Goal: Information Seeking & Learning: Compare options

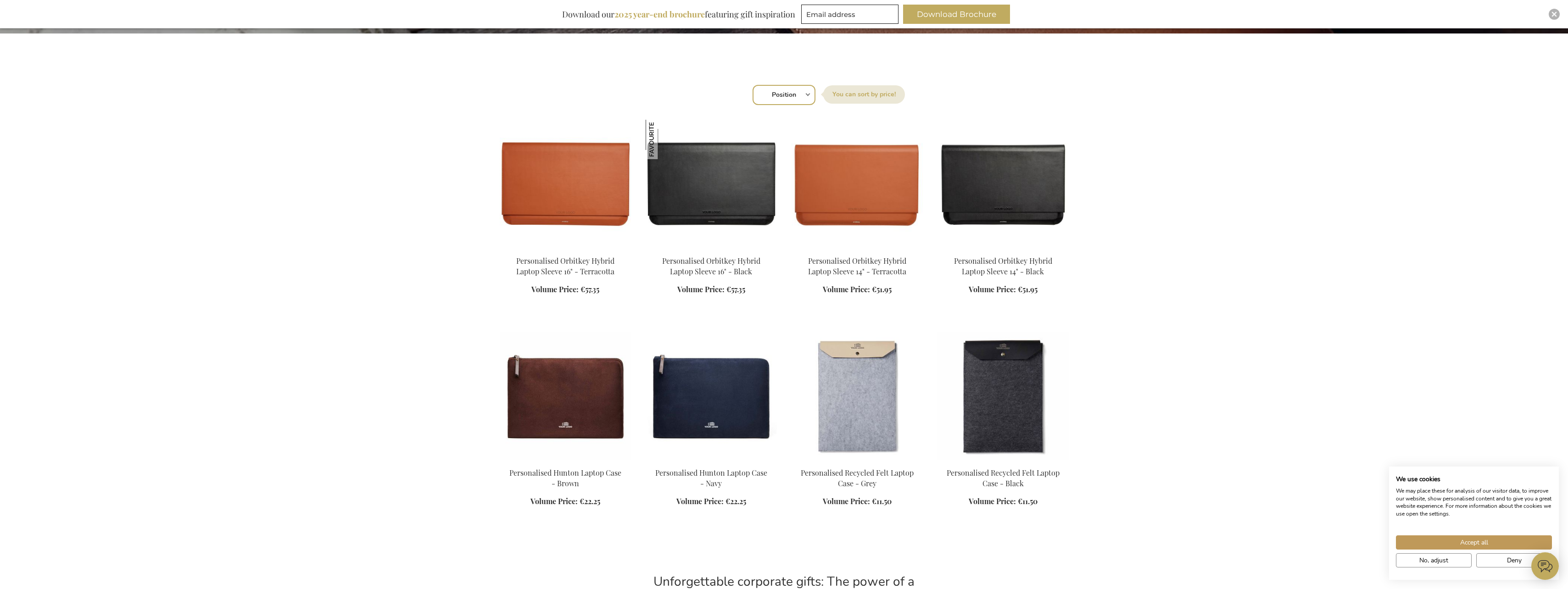
scroll to position [275, 0]
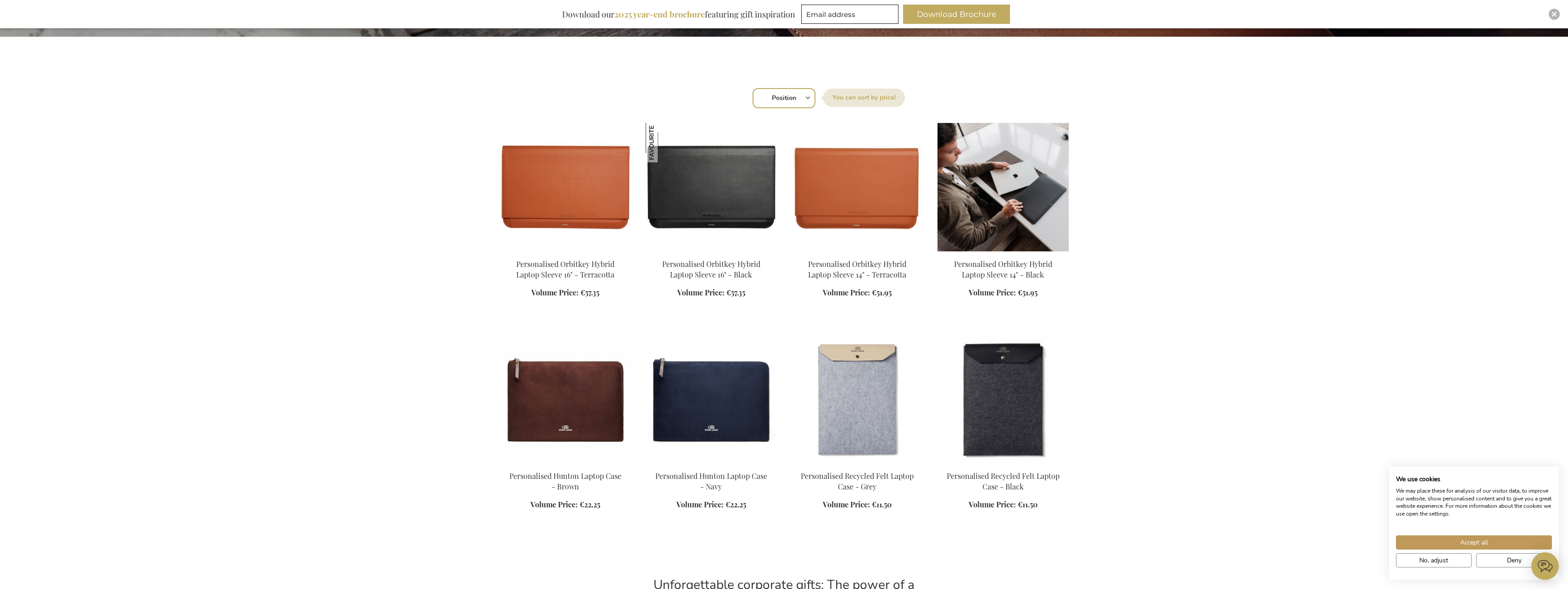
click at [985, 189] on img at bounding box center [1003, 187] width 131 height 128
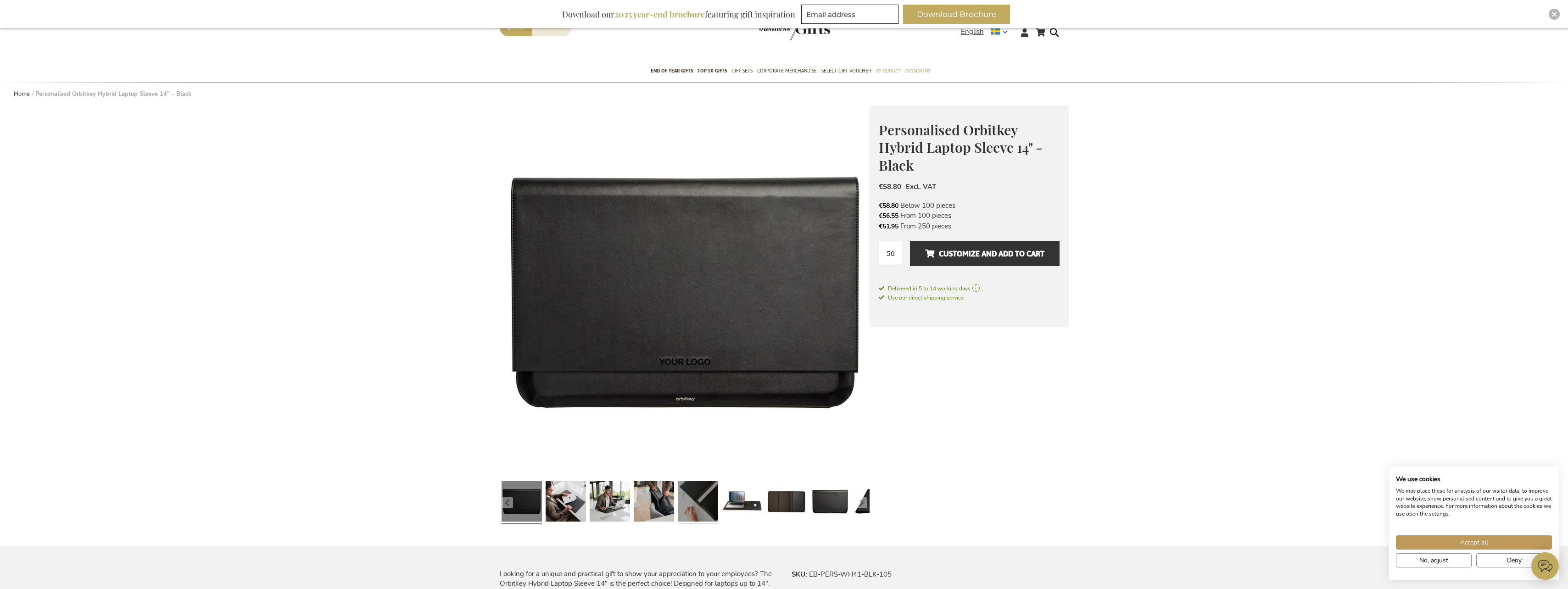
click at [697, 499] on link at bounding box center [698, 503] width 40 height 51
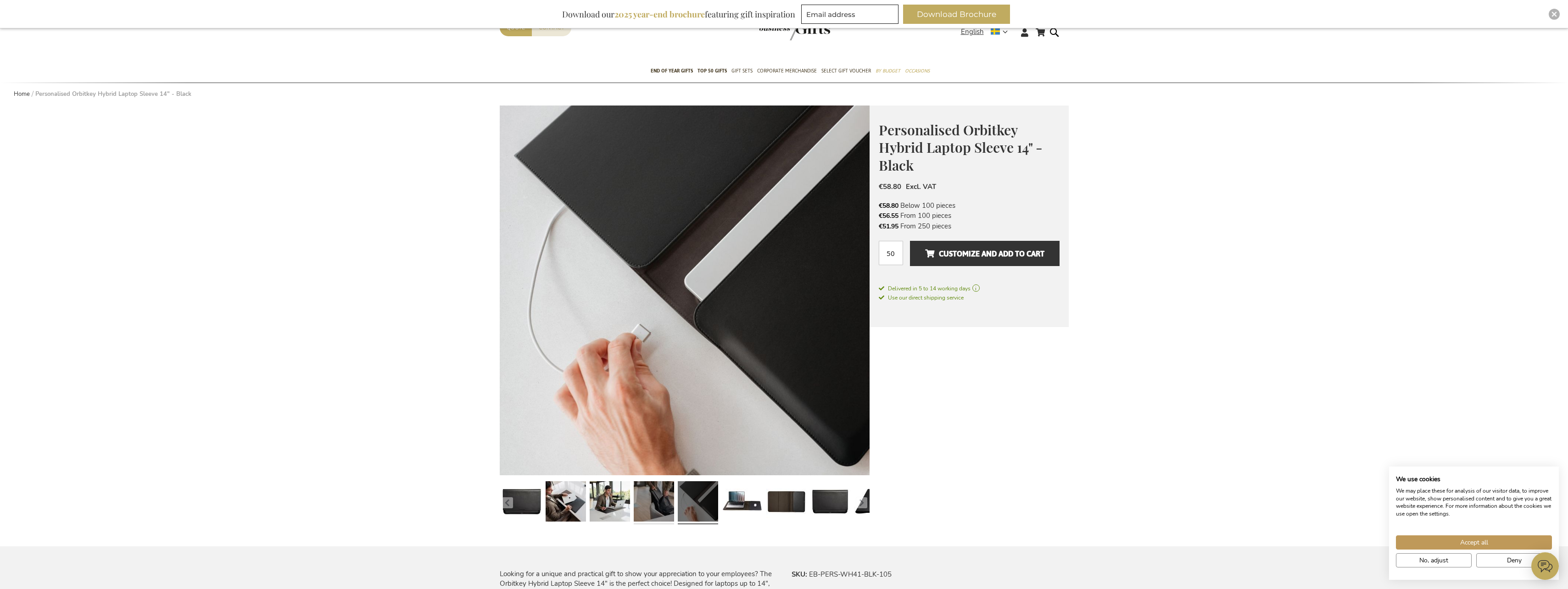
click at [656, 507] on link at bounding box center [654, 503] width 40 height 51
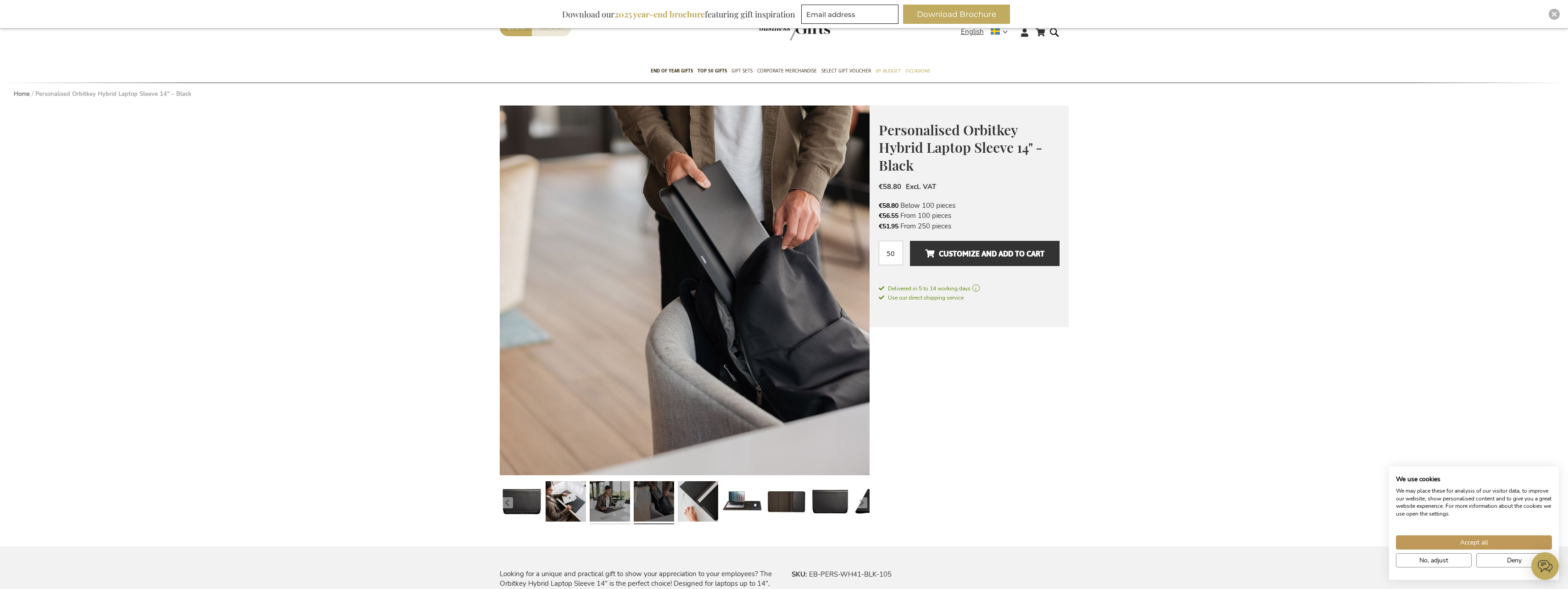
click at [620, 510] on link at bounding box center [610, 503] width 40 height 51
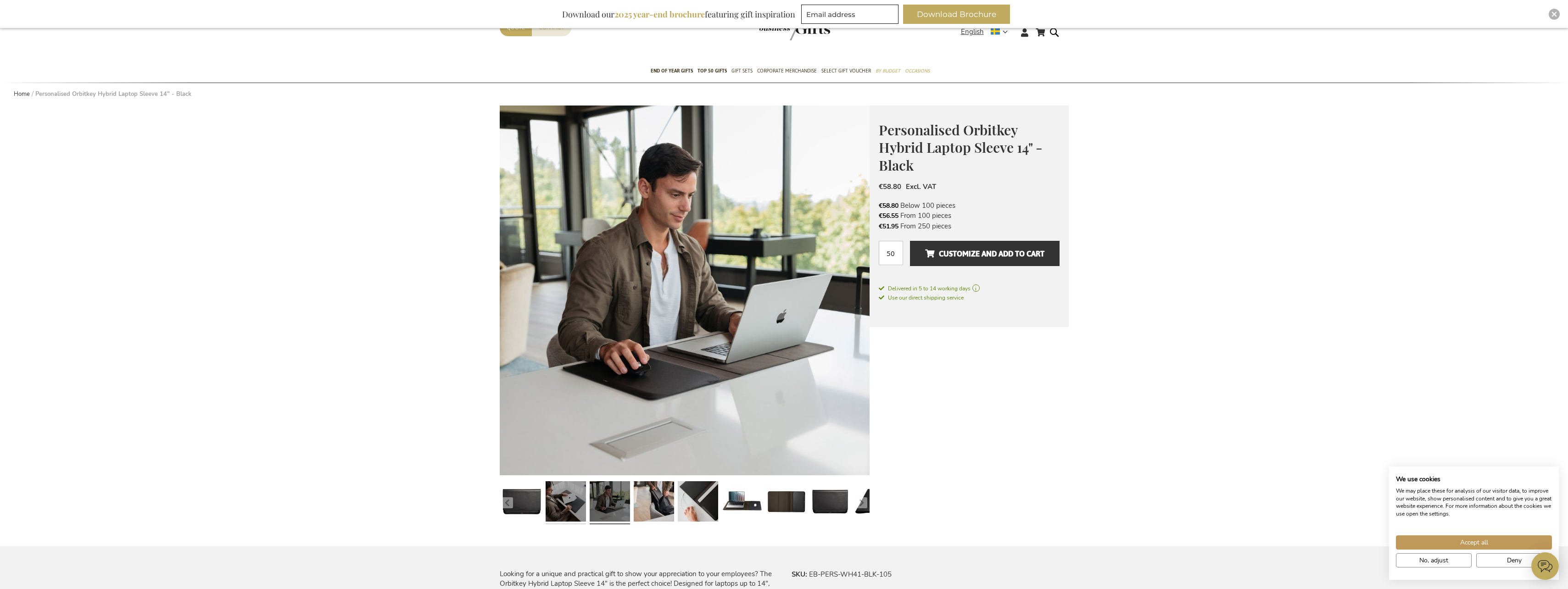
click at [566, 514] on link at bounding box center [565, 503] width 40 height 51
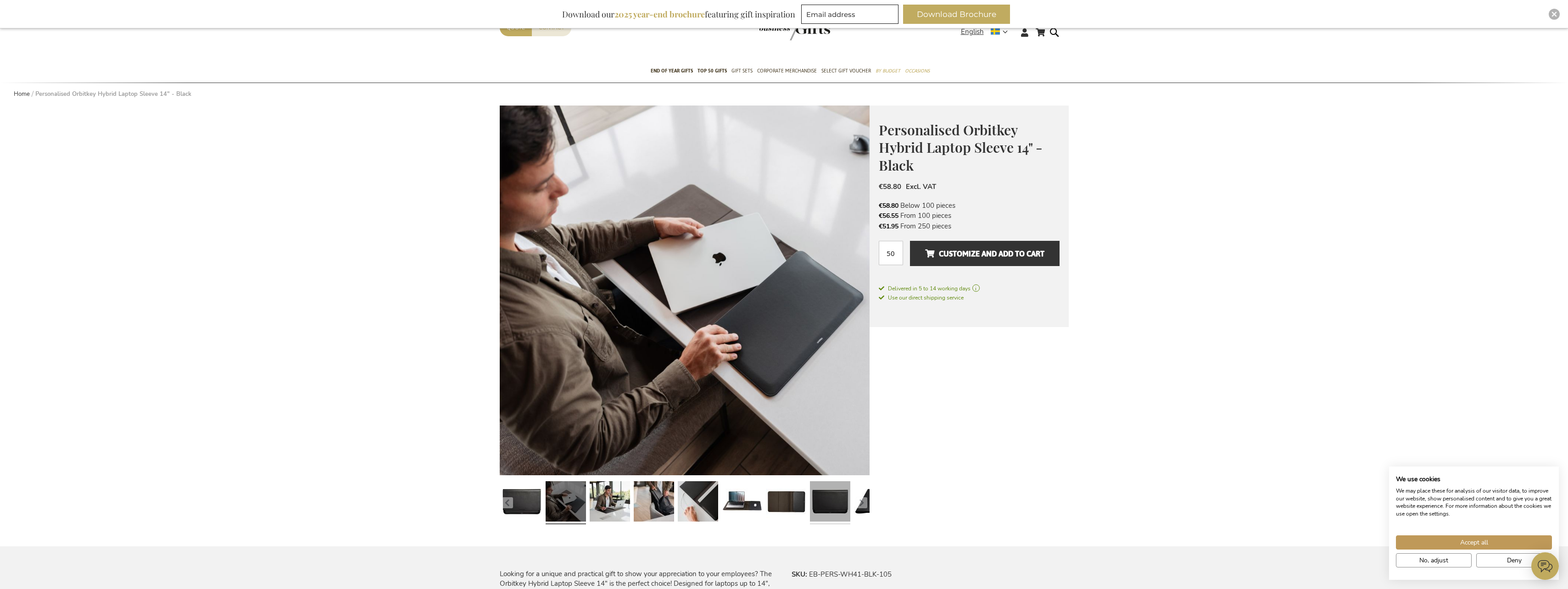
click at [824, 500] on link at bounding box center [830, 503] width 40 height 51
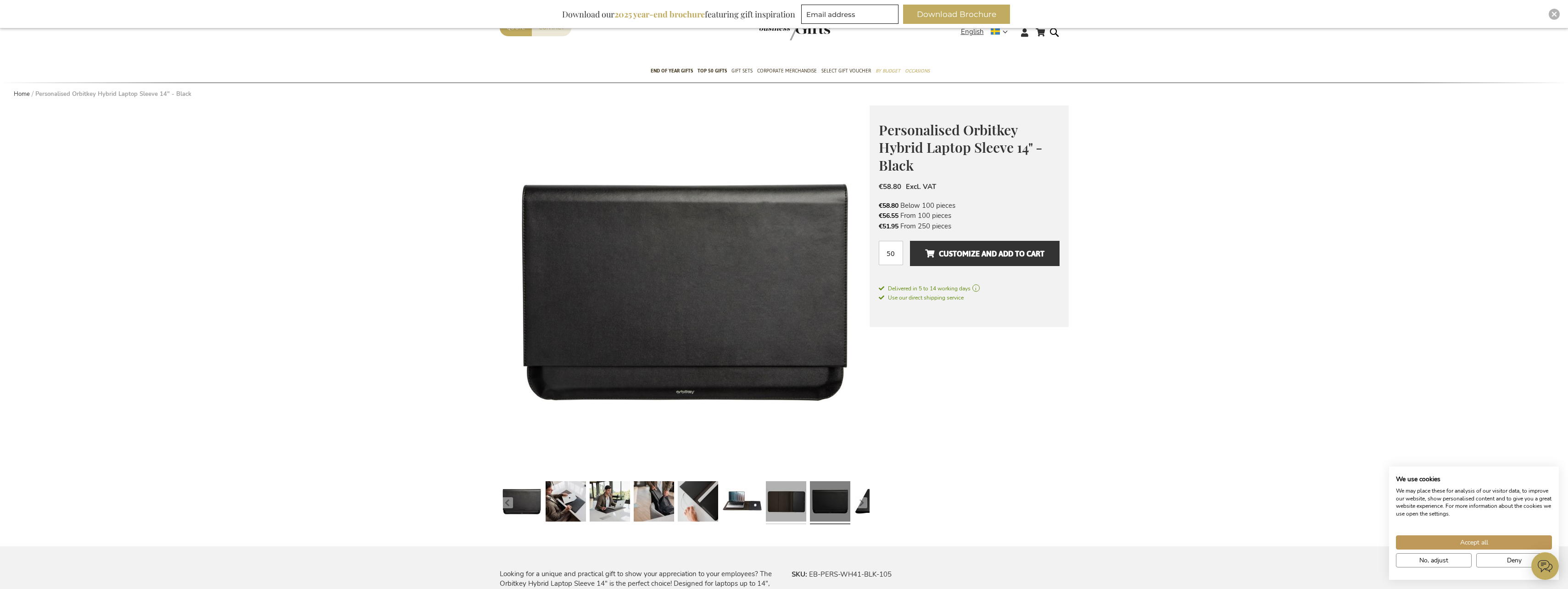
click at [791, 506] on link at bounding box center [786, 503] width 40 height 51
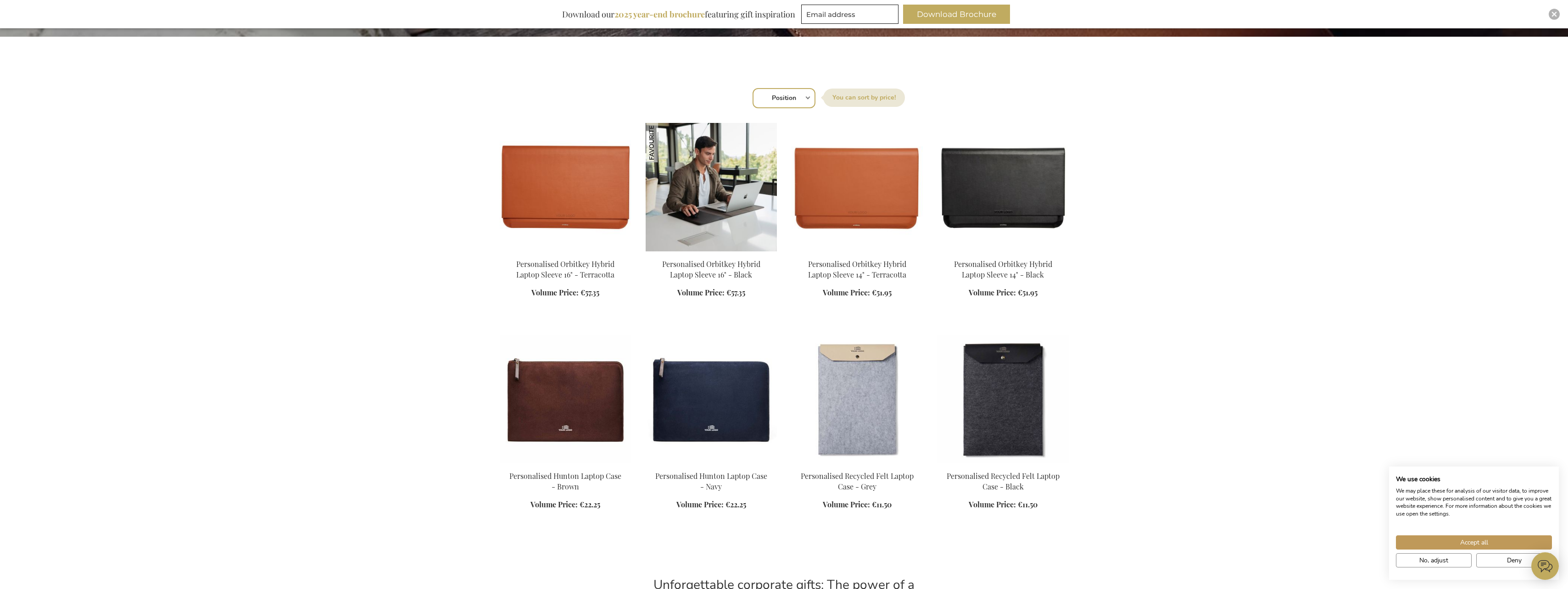
click at [693, 191] on img at bounding box center [712, 187] width 131 height 128
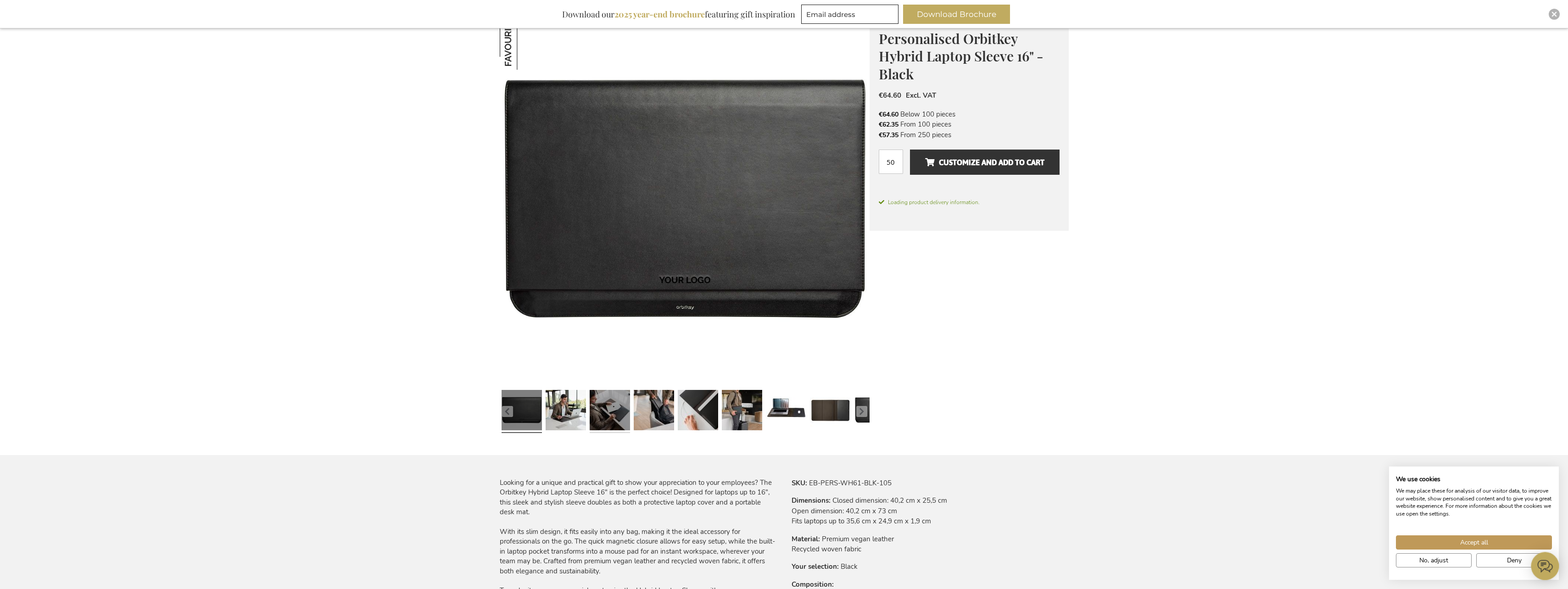
scroll to position [138, 0]
drag, startPoint x: 576, startPoint y: 411, endPoint x: 585, endPoint y: 413, distance: 9.2
click at [579, 412] on link at bounding box center [565, 411] width 40 height 51
click at [592, 413] on link at bounding box center [610, 411] width 40 height 51
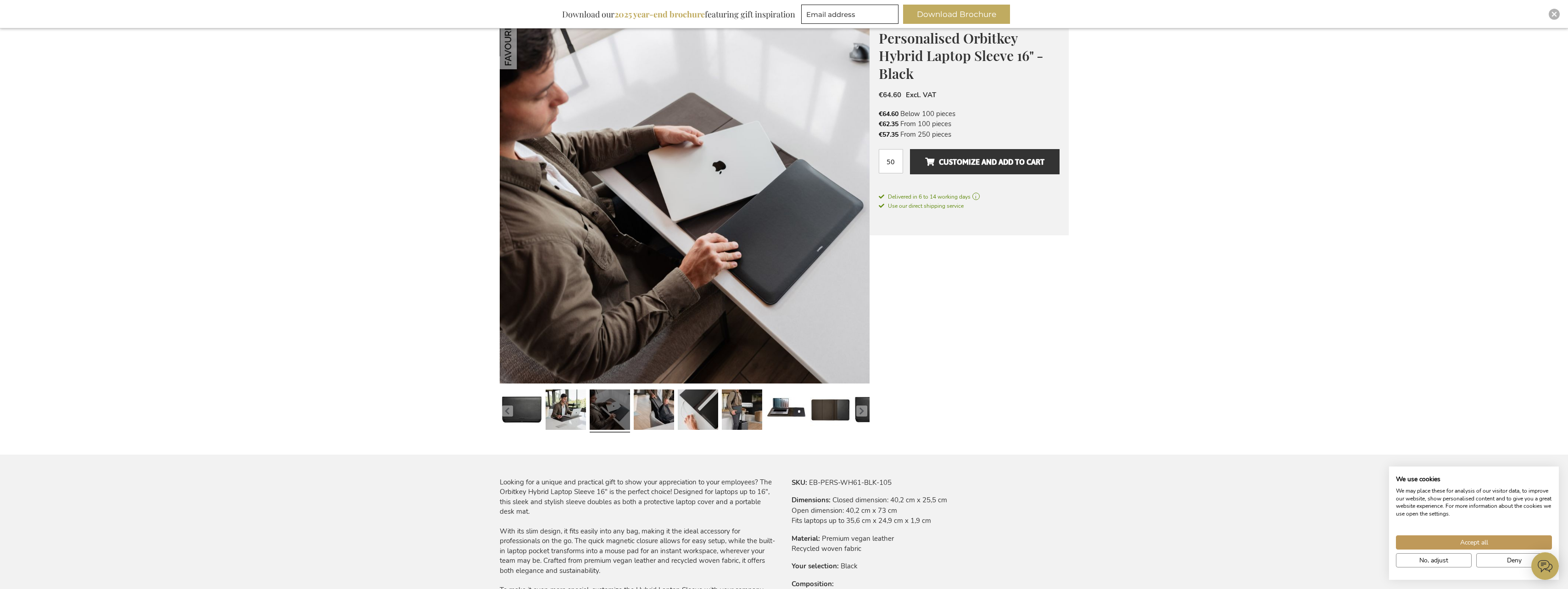
click at [628, 416] on link at bounding box center [610, 411] width 40 height 51
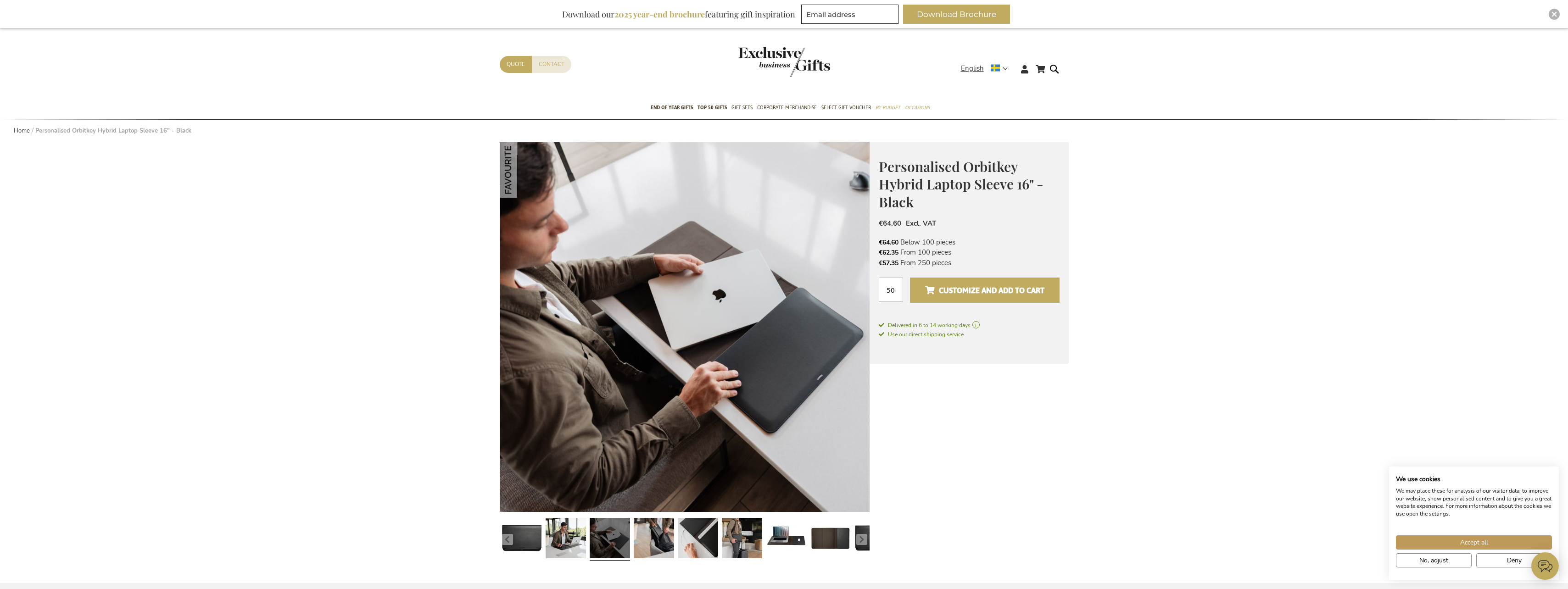
scroll to position [0, 0]
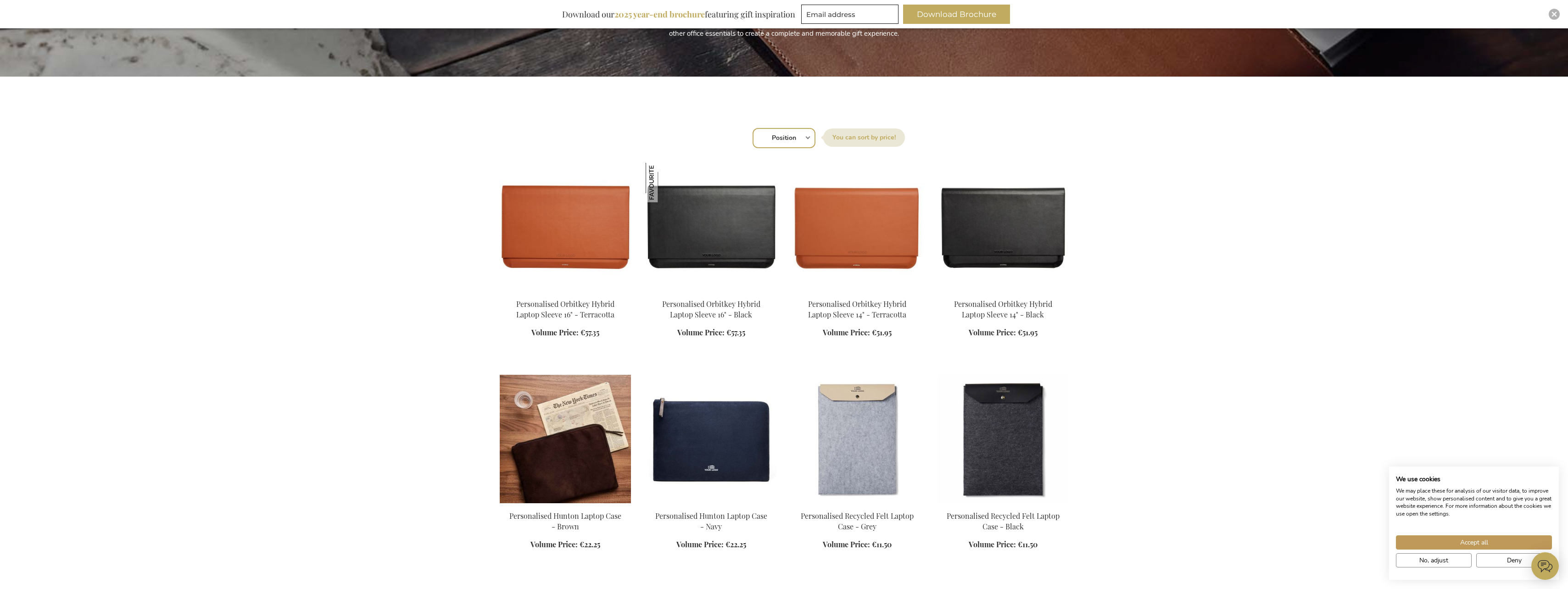
scroll to position [321, 0]
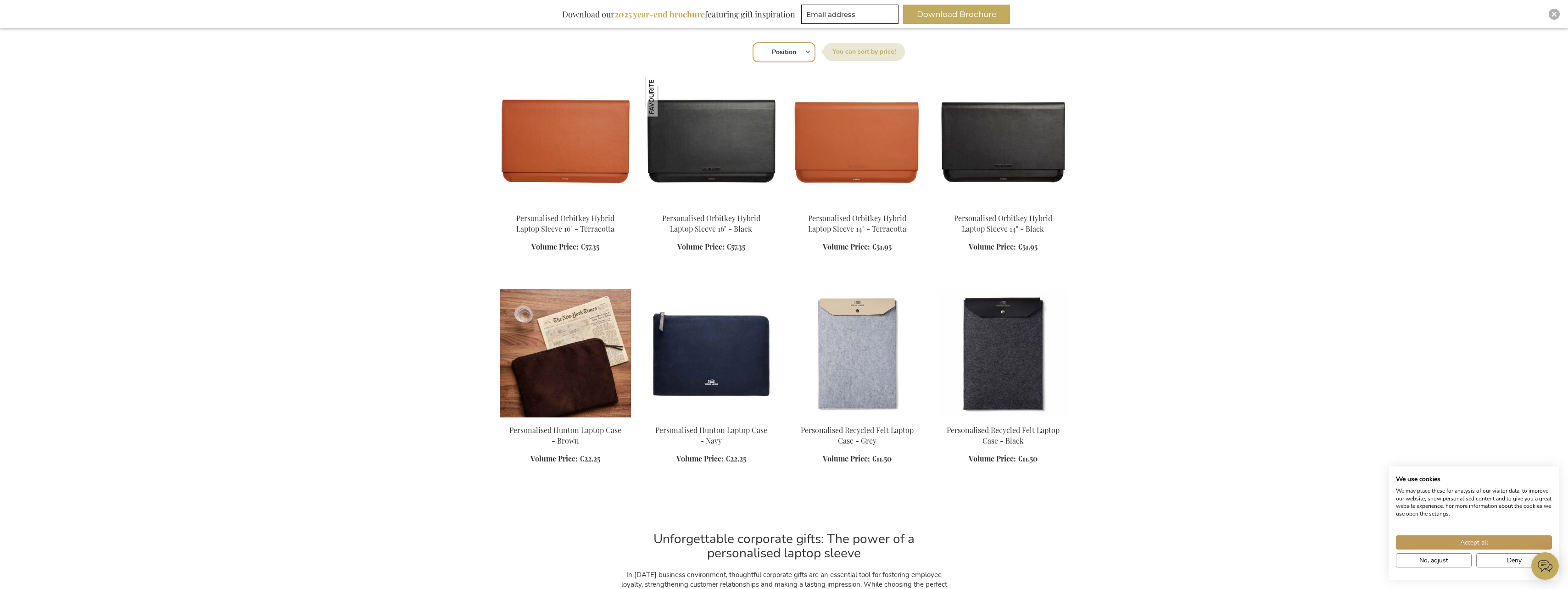
click at [575, 368] on img at bounding box center [565, 353] width 131 height 128
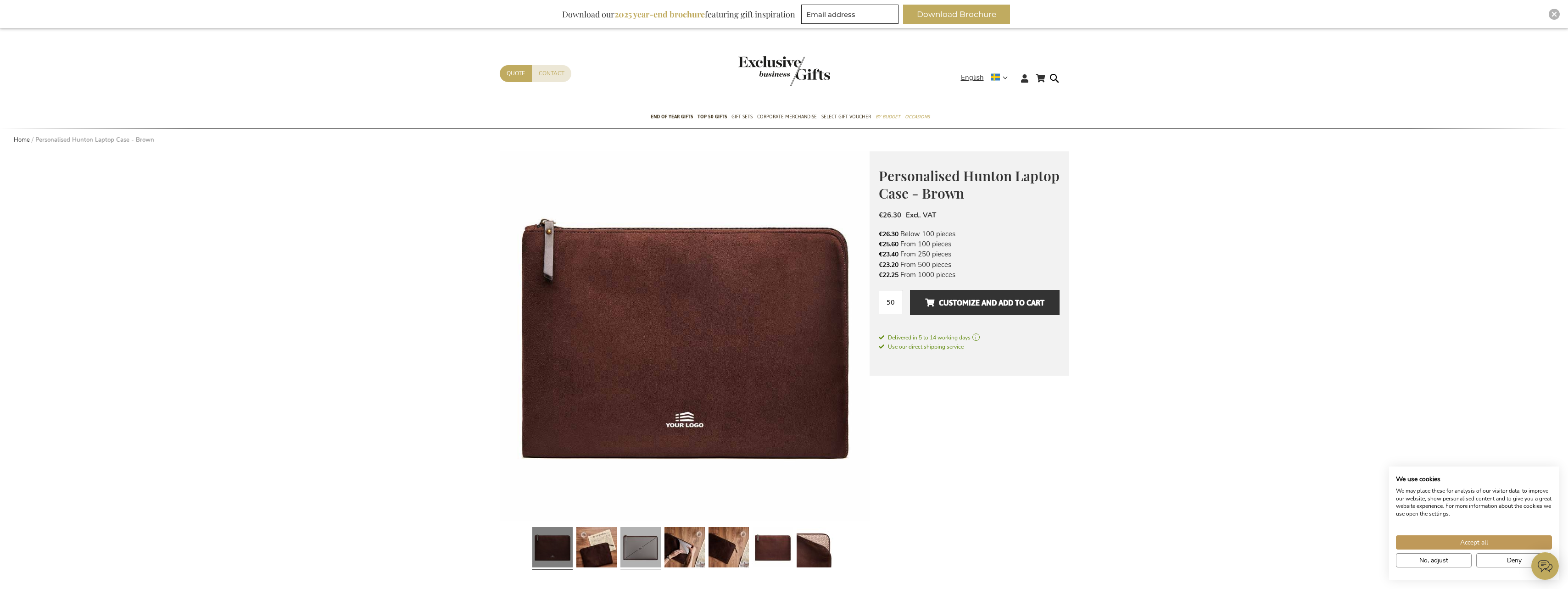
click at [634, 533] on link at bounding box center [640, 548] width 40 height 51
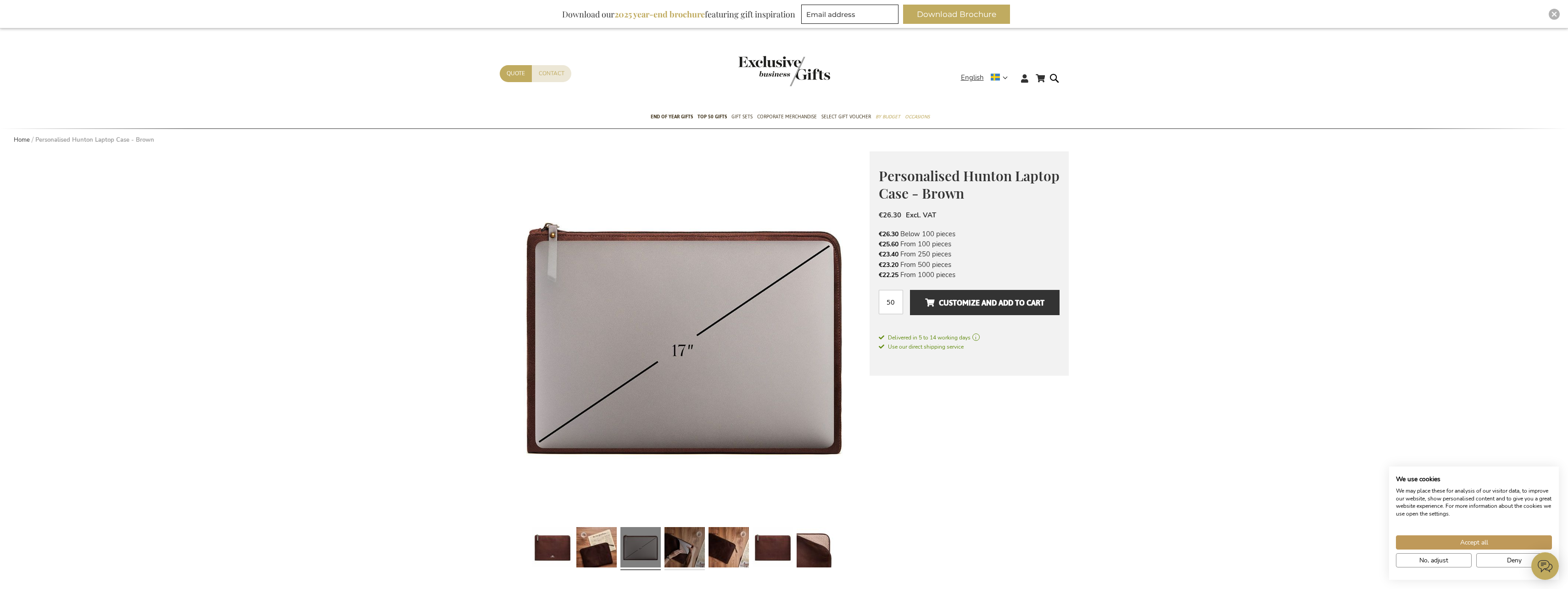
click at [691, 552] on link at bounding box center [685, 548] width 40 height 51
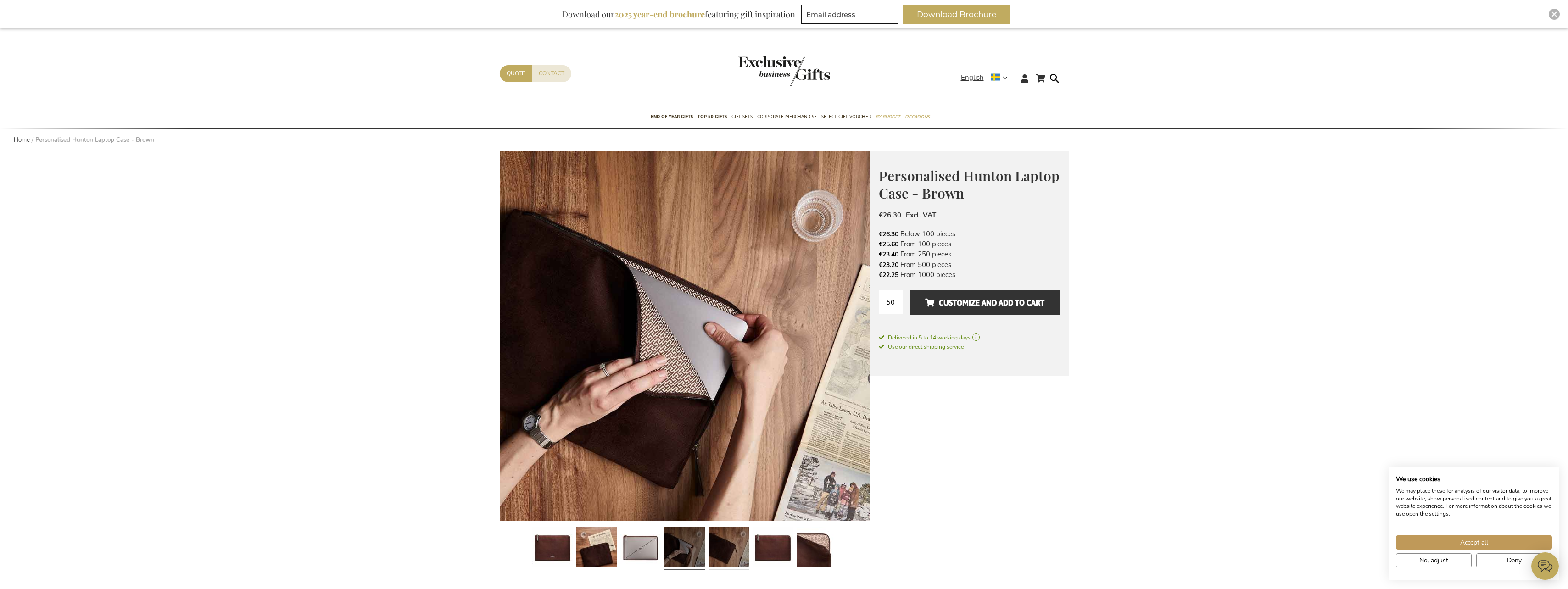
click at [724, 552] on link at bounding box center [729, 548] width 40 height 51
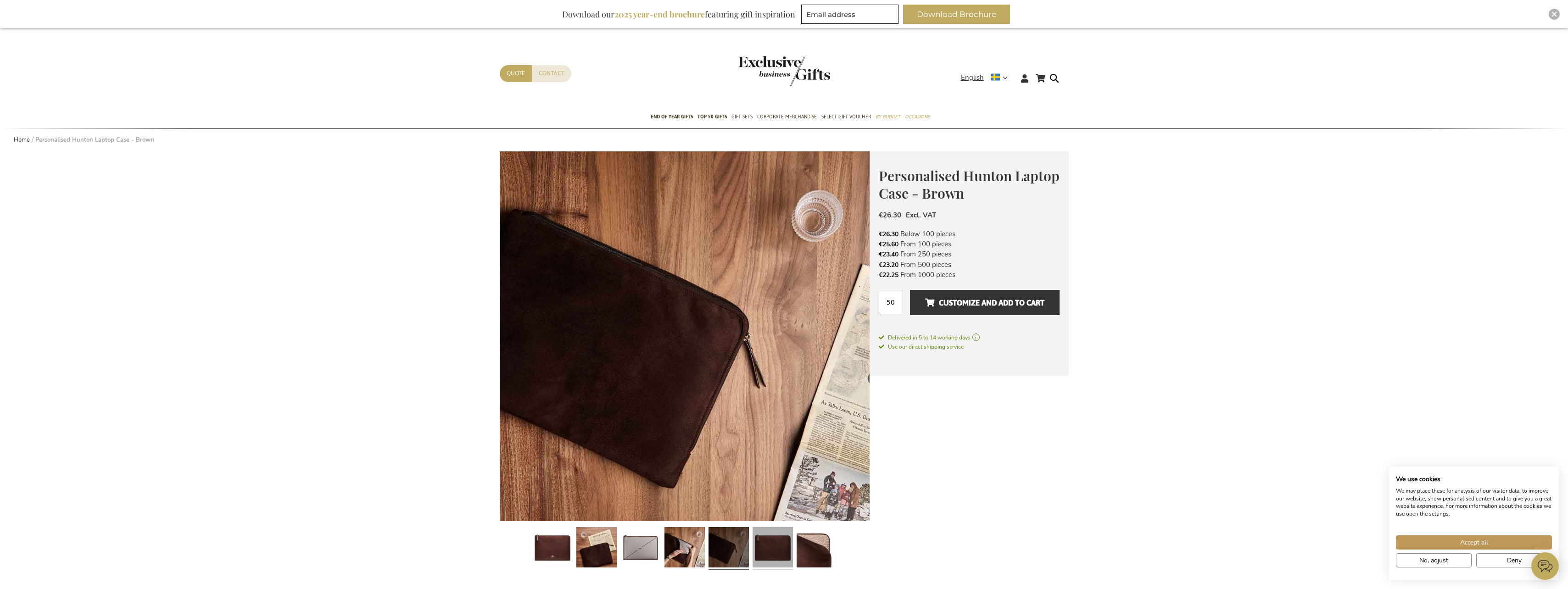
click at [775, 554] on link at bounding box center [772, 548] width 40 height 51
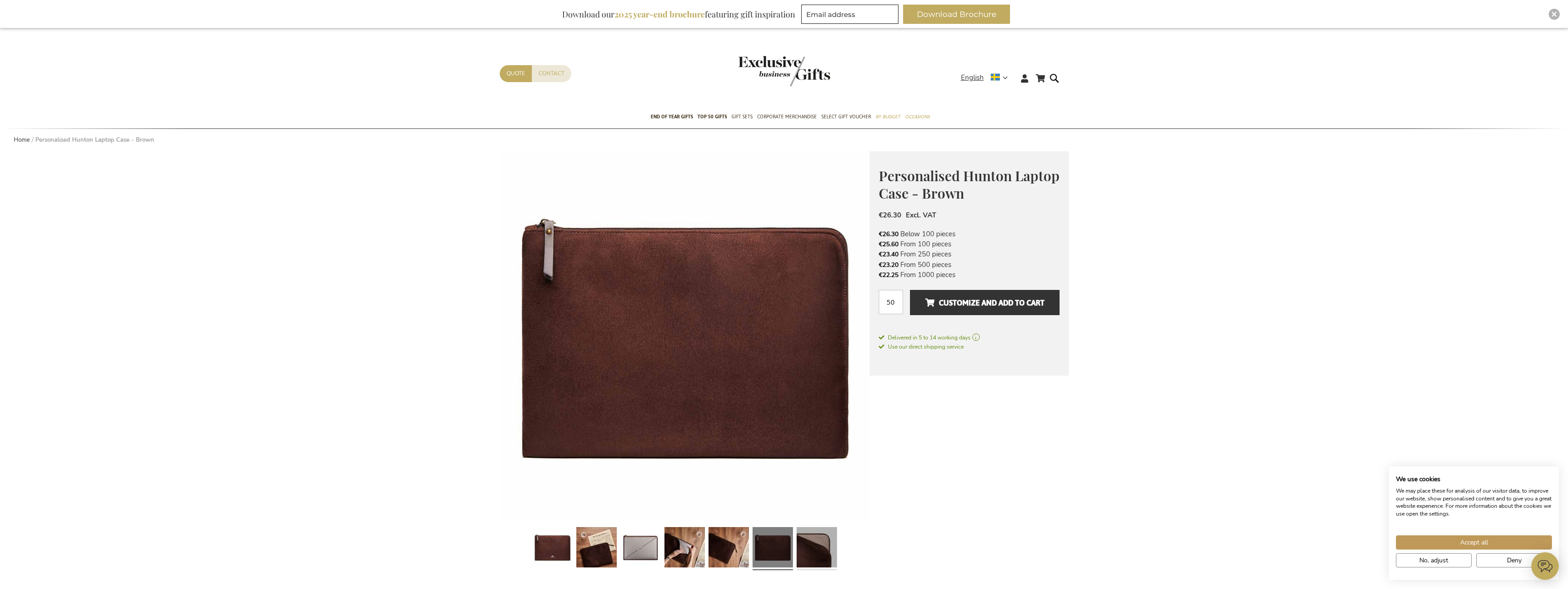
click at [814, 559] on link at bounding box center [817, 548] width 40 height 51
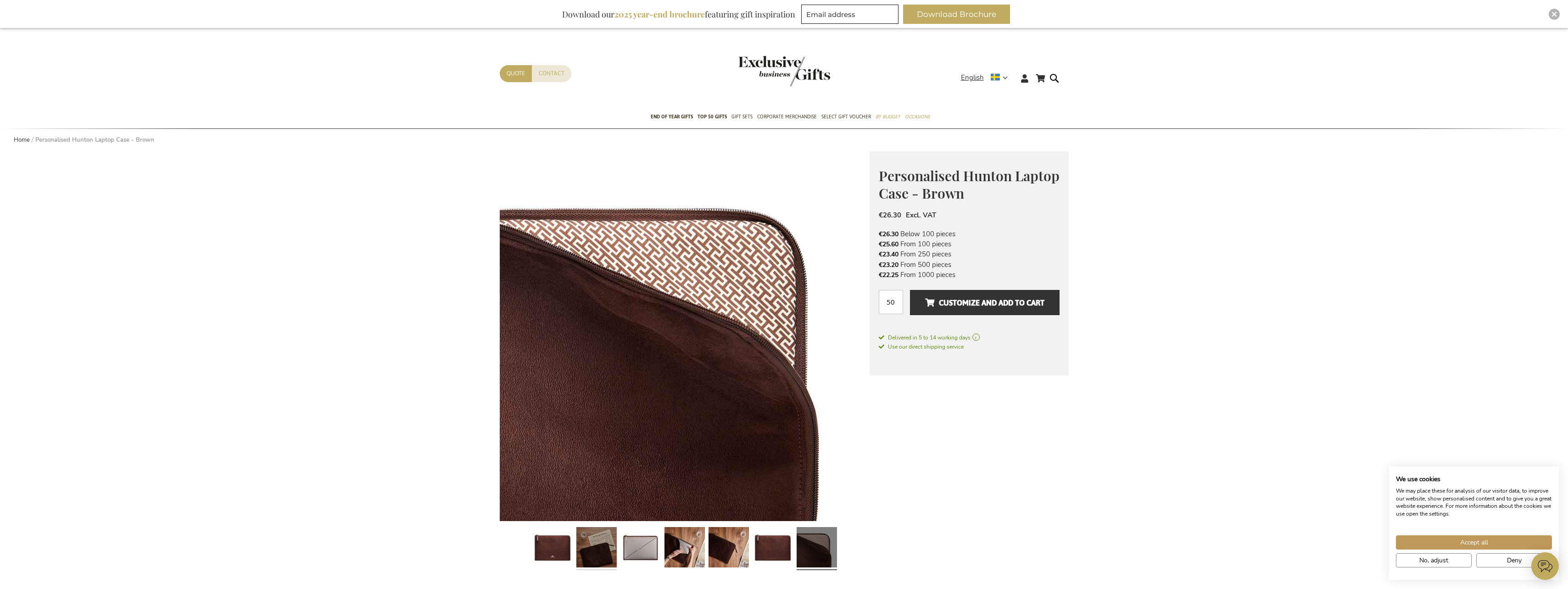
click at [594, 550] on link at bounding box center [597, 548] width 40 height 51
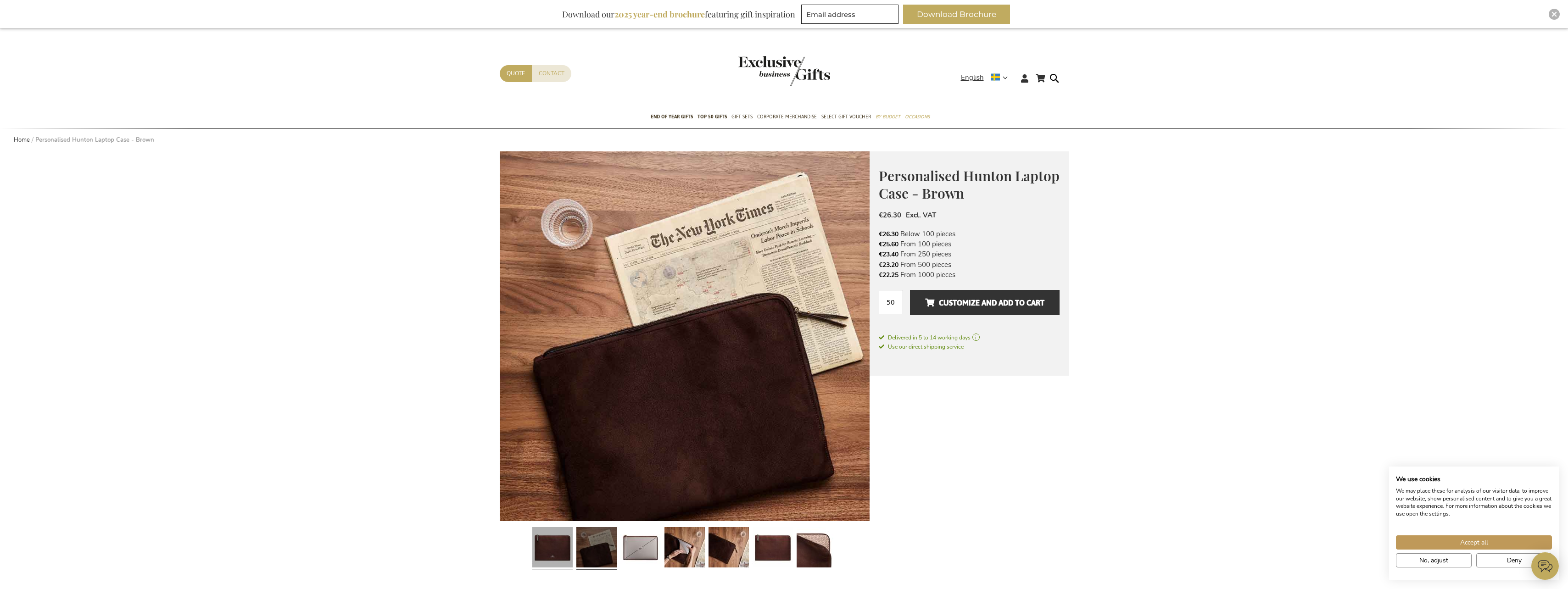
click at [559, 549] on link at bounding box center [552, 548] width 40 height 51
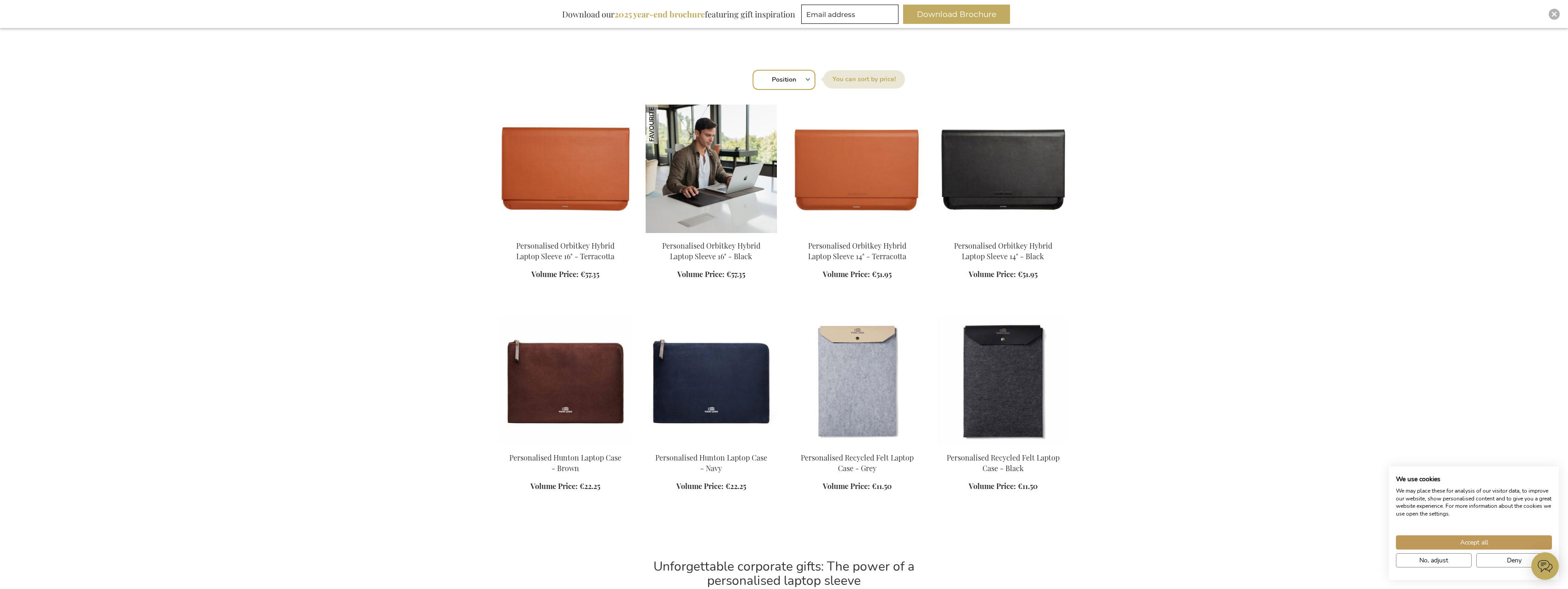
click at [735, 183] on img at bounding box center [712, 169] width 131 height 128
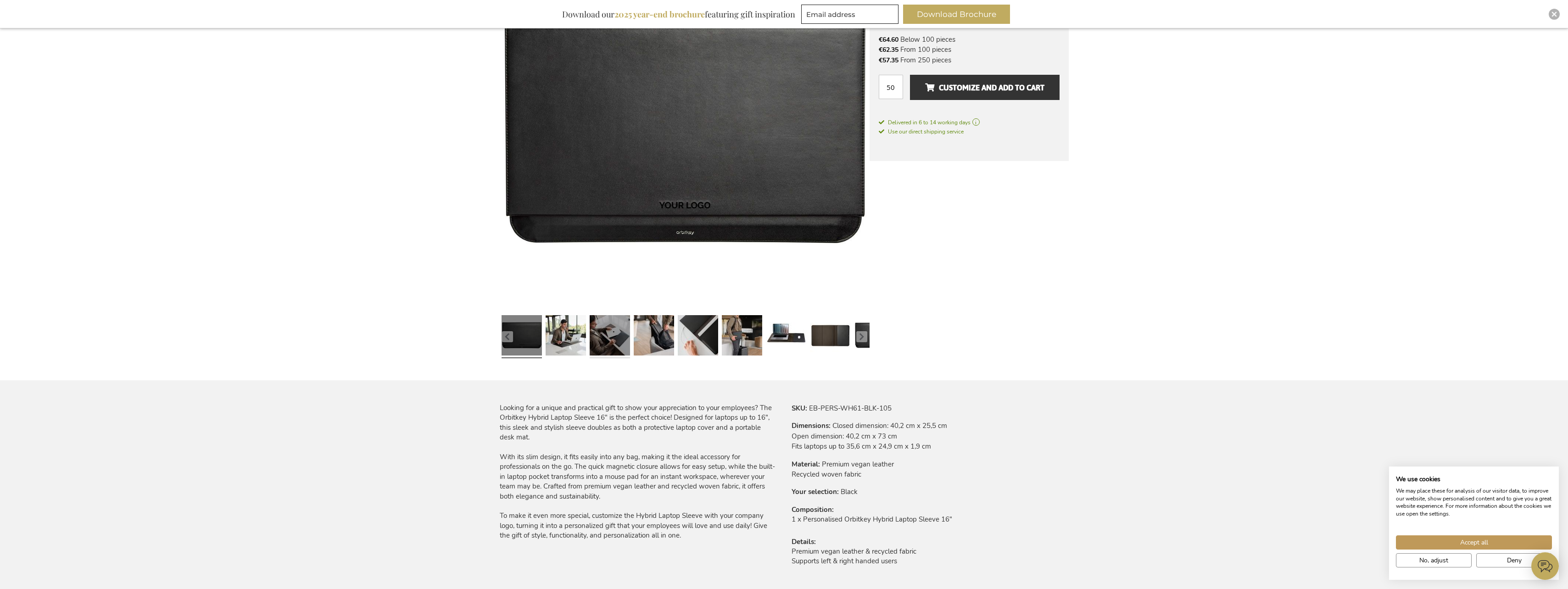
click at [612, 349] on link at bounding box center [610, 336] width 40 height 51
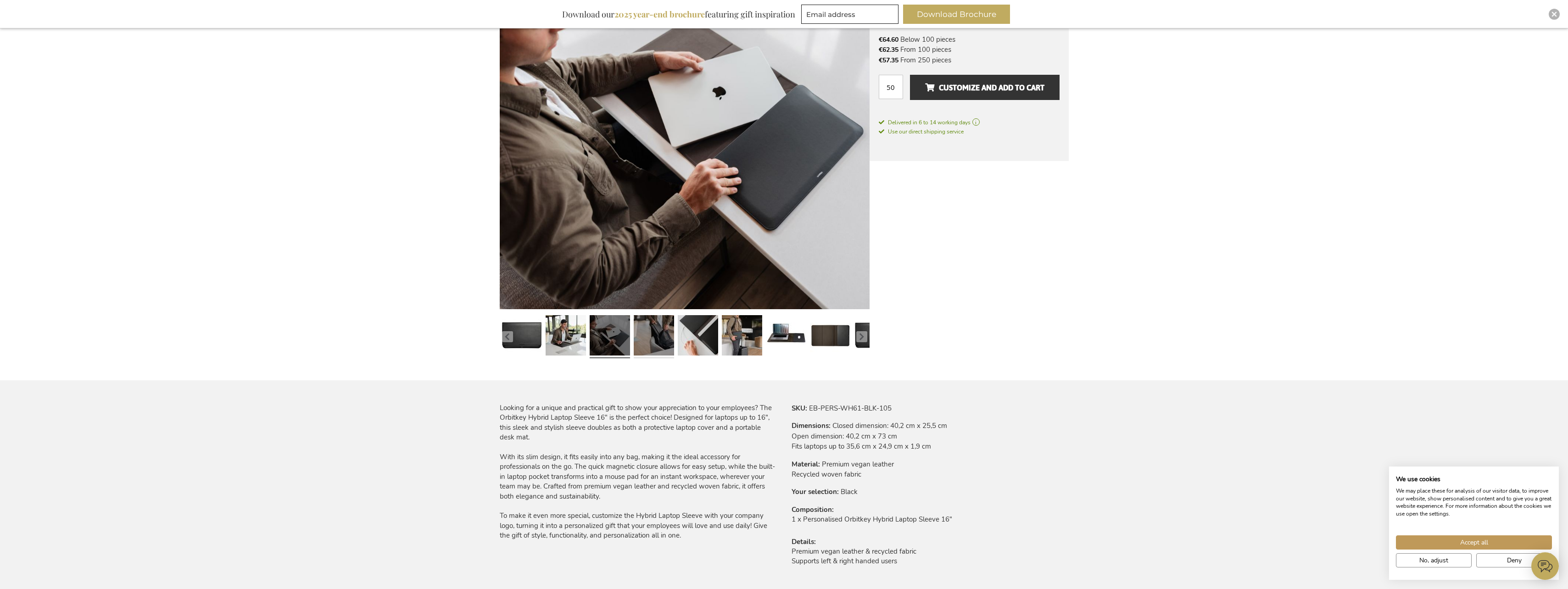
click at [649, 342] on link at bounding box center [654, 336] width 40 height 51
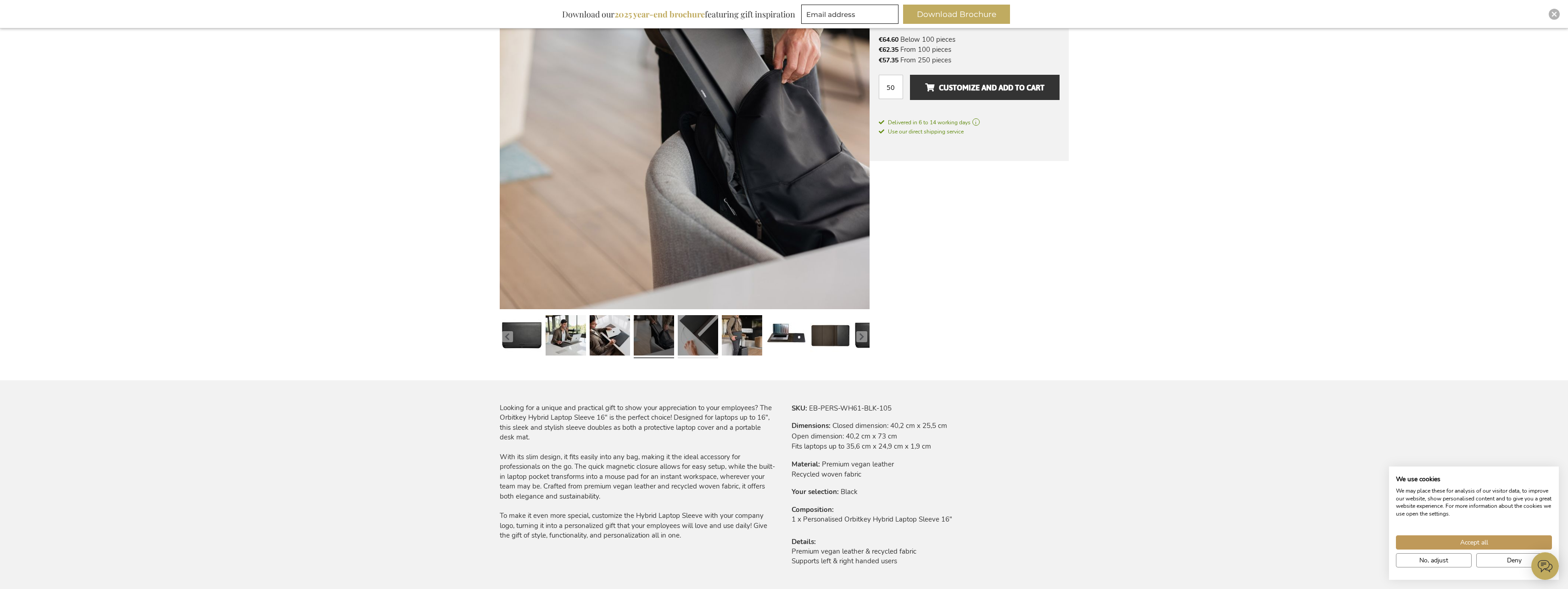
click at [702, 341] on link at bounding box center [698, 336] width 40 height 51
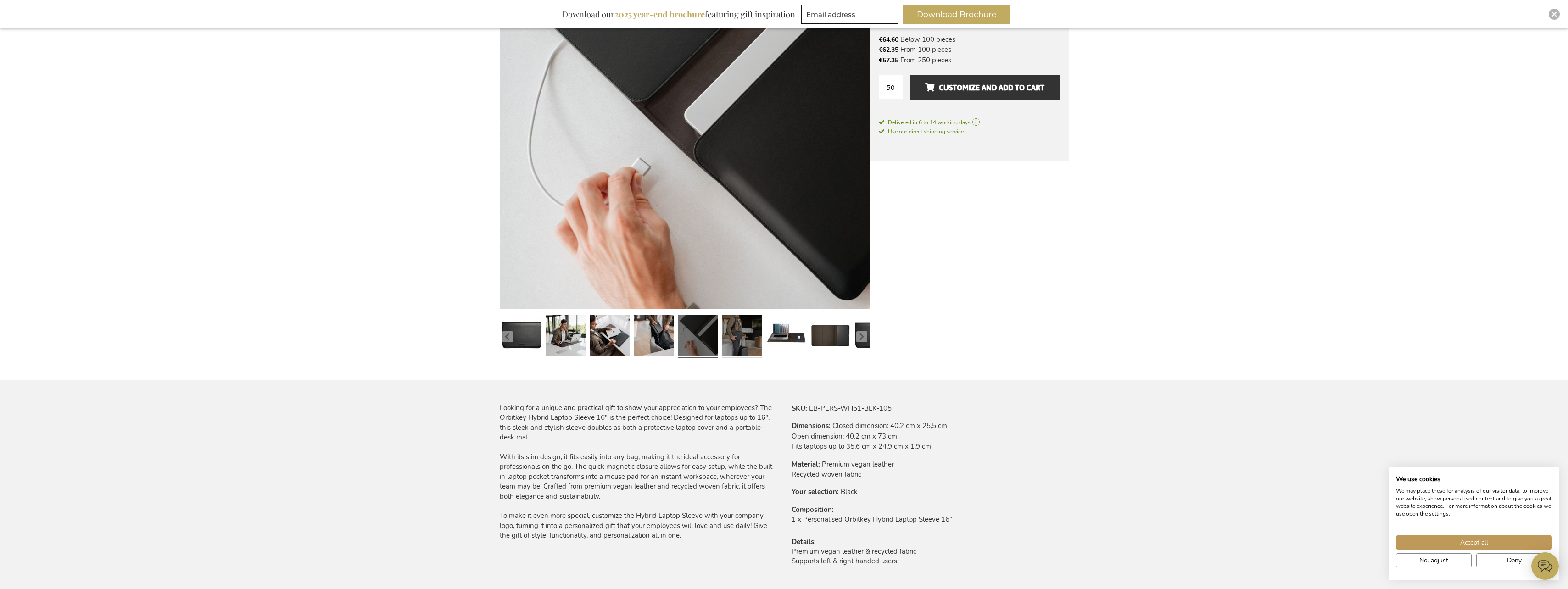
click at [723, 341] on link at bounding box center [742, 336] width 40 height 51
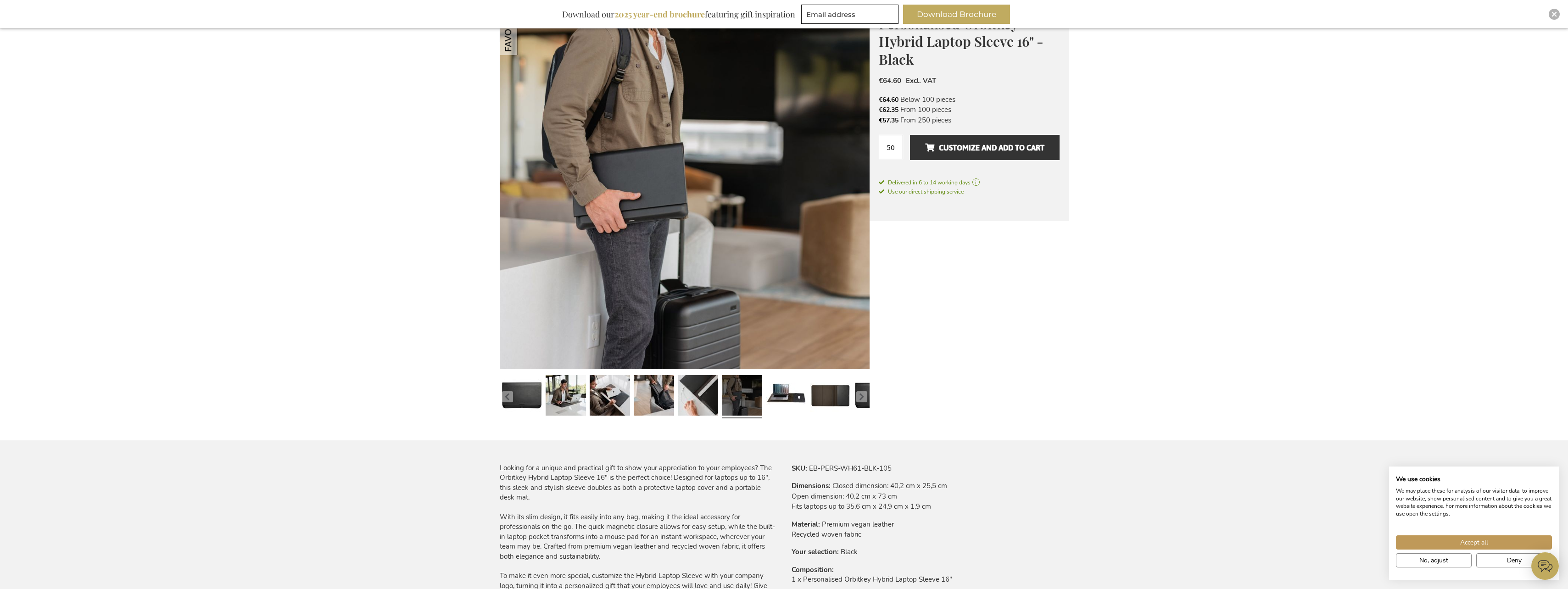
scroll to position [74, 0]
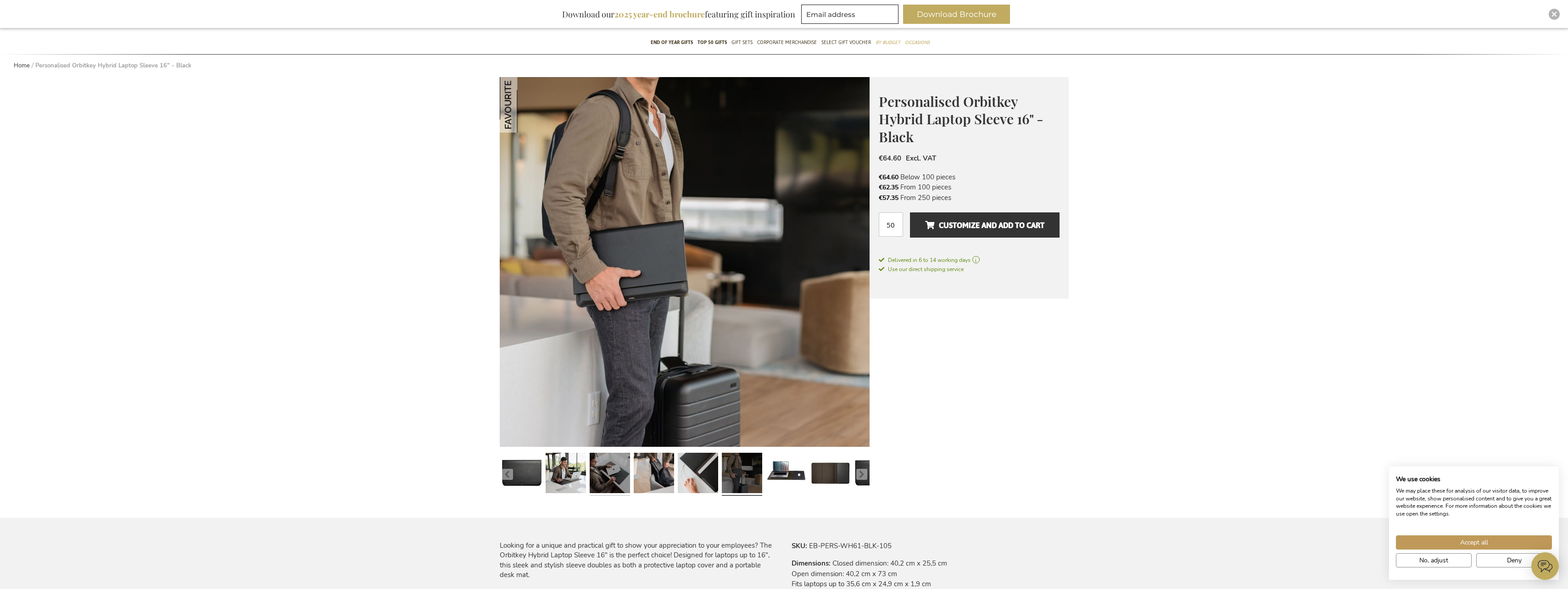
click at [614, 478] on link at bounding box center [610, 474] width 40 height 51
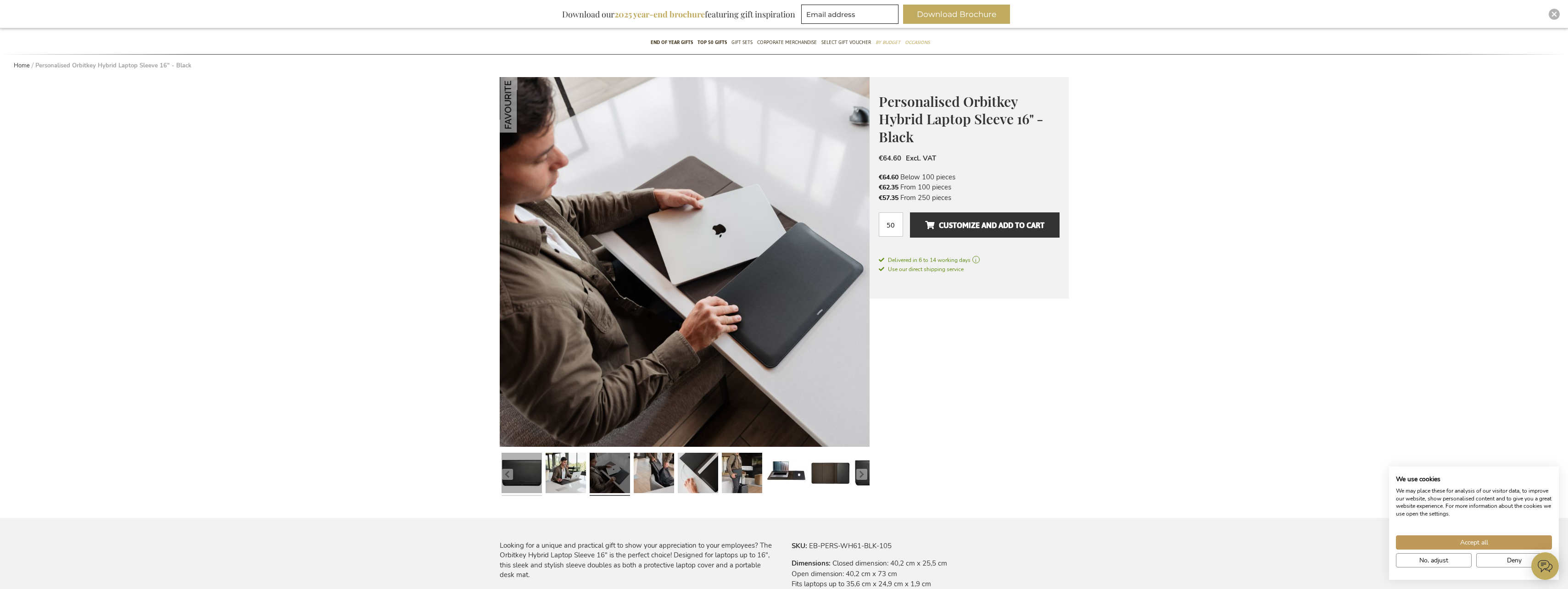
click at [534, 483] on link at bounding box center [522, 474] width 40 height 51
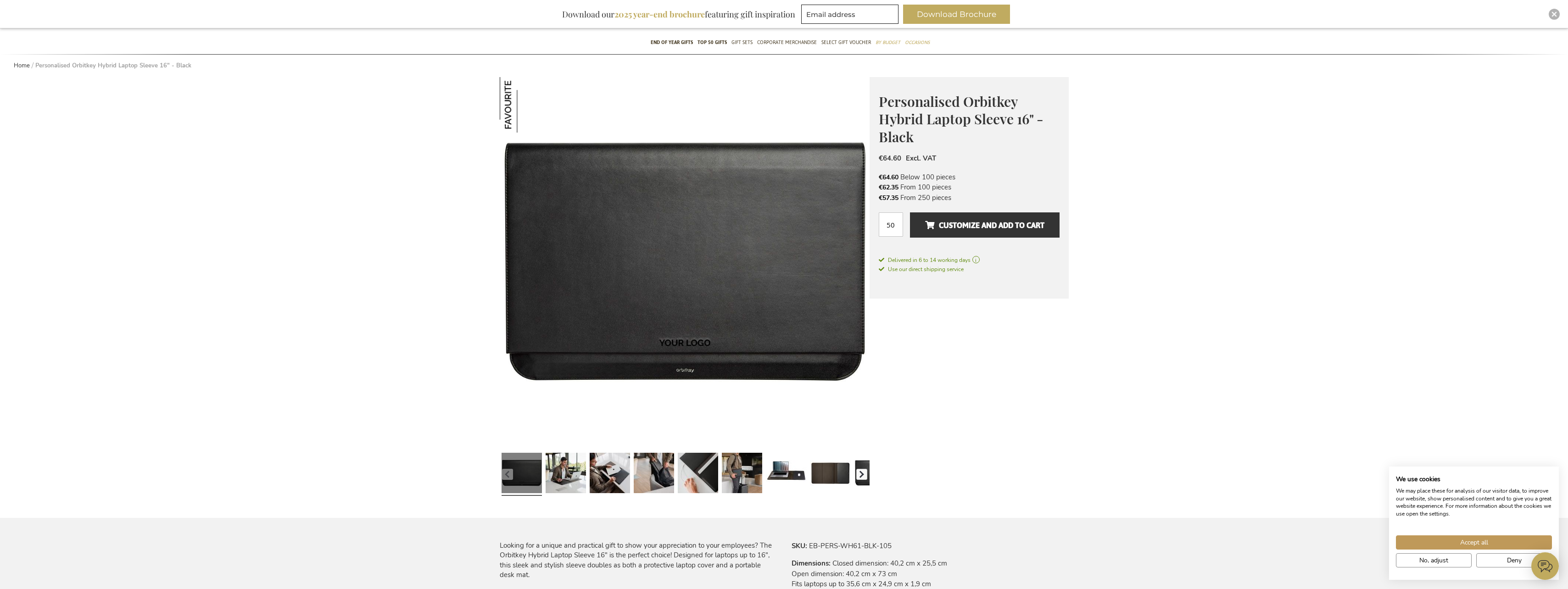
click at [861, 478] on button "button" at bounding box center [862, 474] width 11 height 11
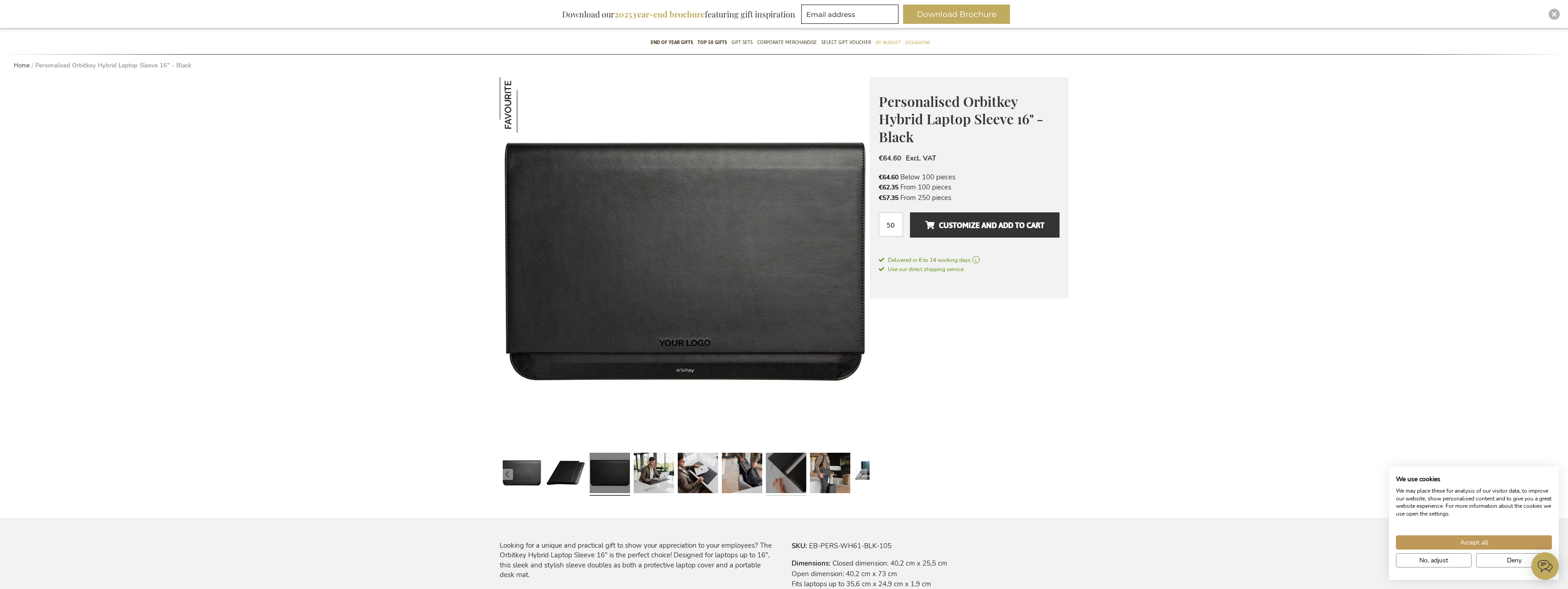
click at [788, 468] on link at bounding box center [786, 474] width 40 height 51
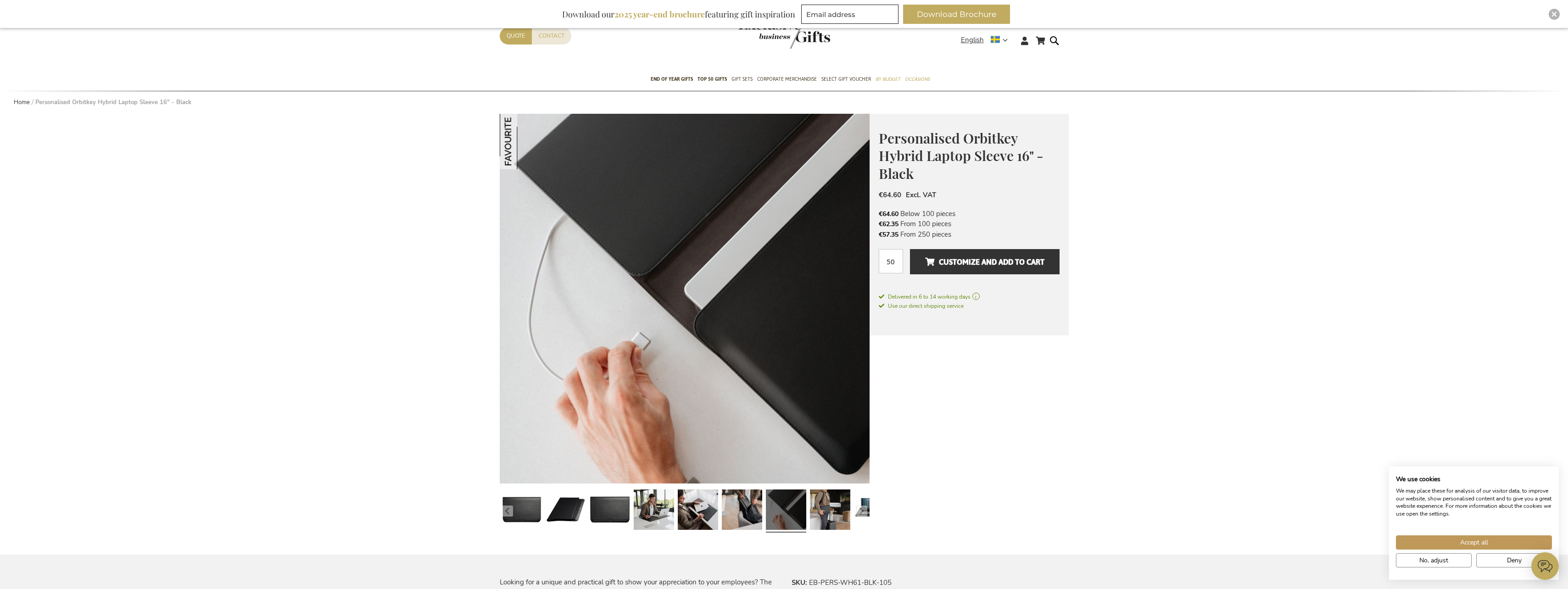
scroll to position [0, 0]
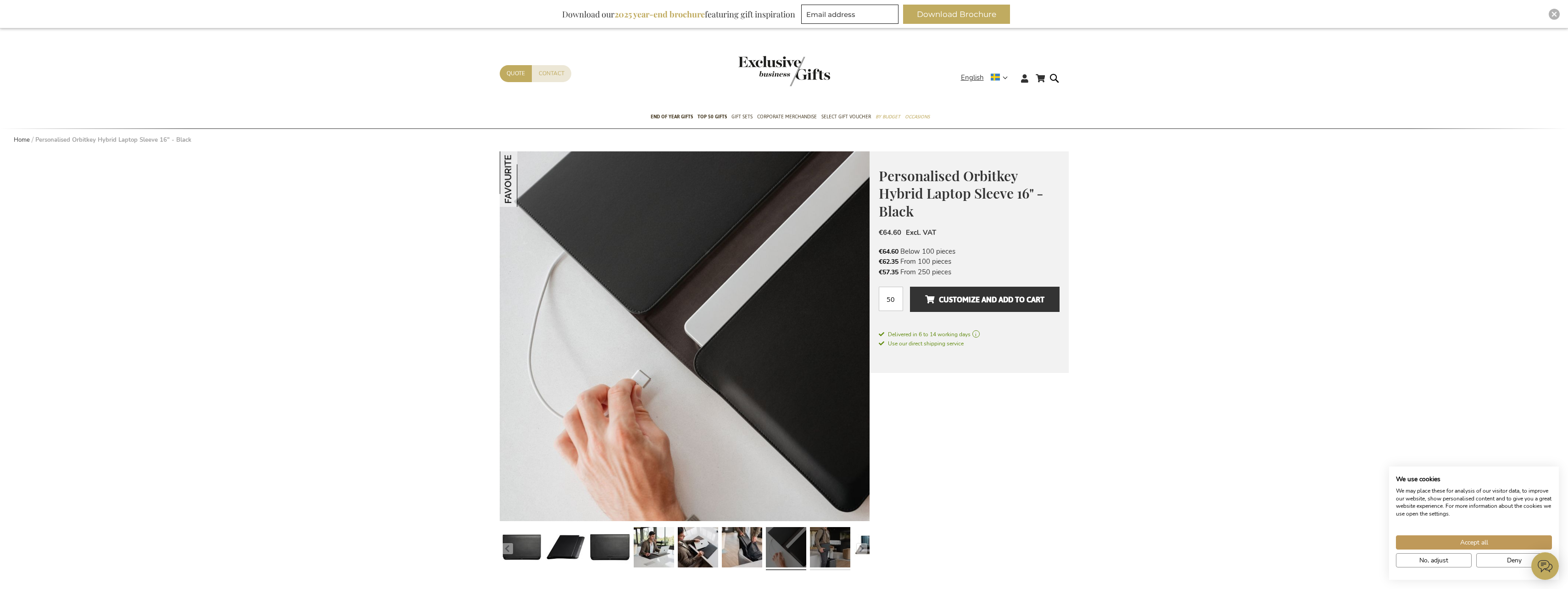
click at [827, 543] on link at bounding box center [830, 548] width 40 height 51
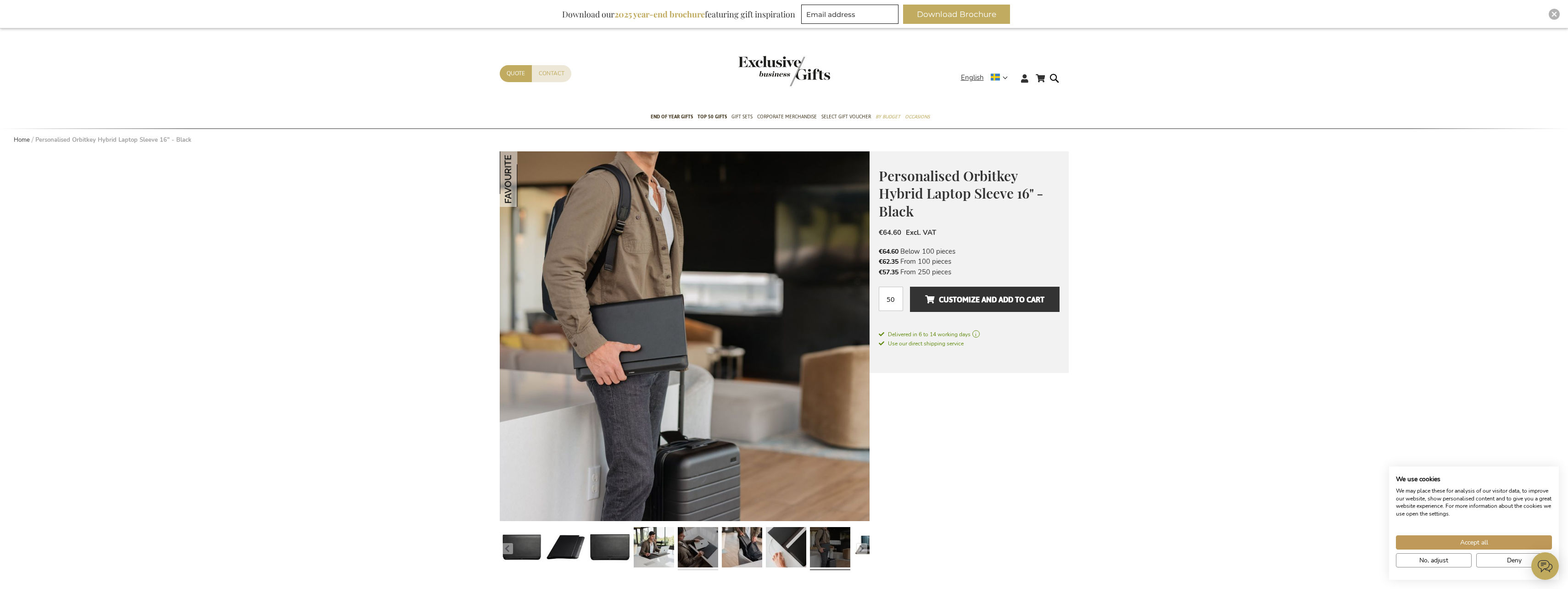
click at [701, 547] on link at bounding box center [698, 548] width 40 height 51
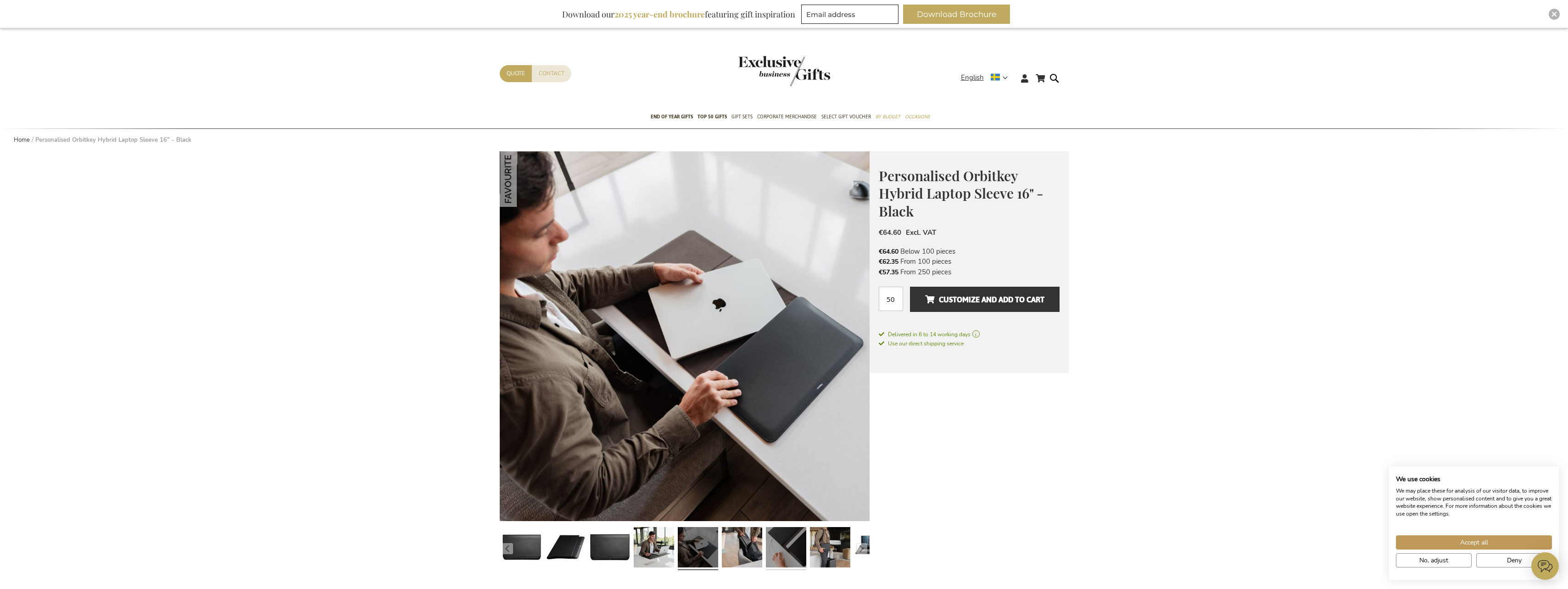
drag, startPoint x: 779, startPoint y: 549, endPoint x: 771, endPoint y: 545, distance: 8.9
click at [778, 549] on link at bounding box center [786, 548] width 40 height 51
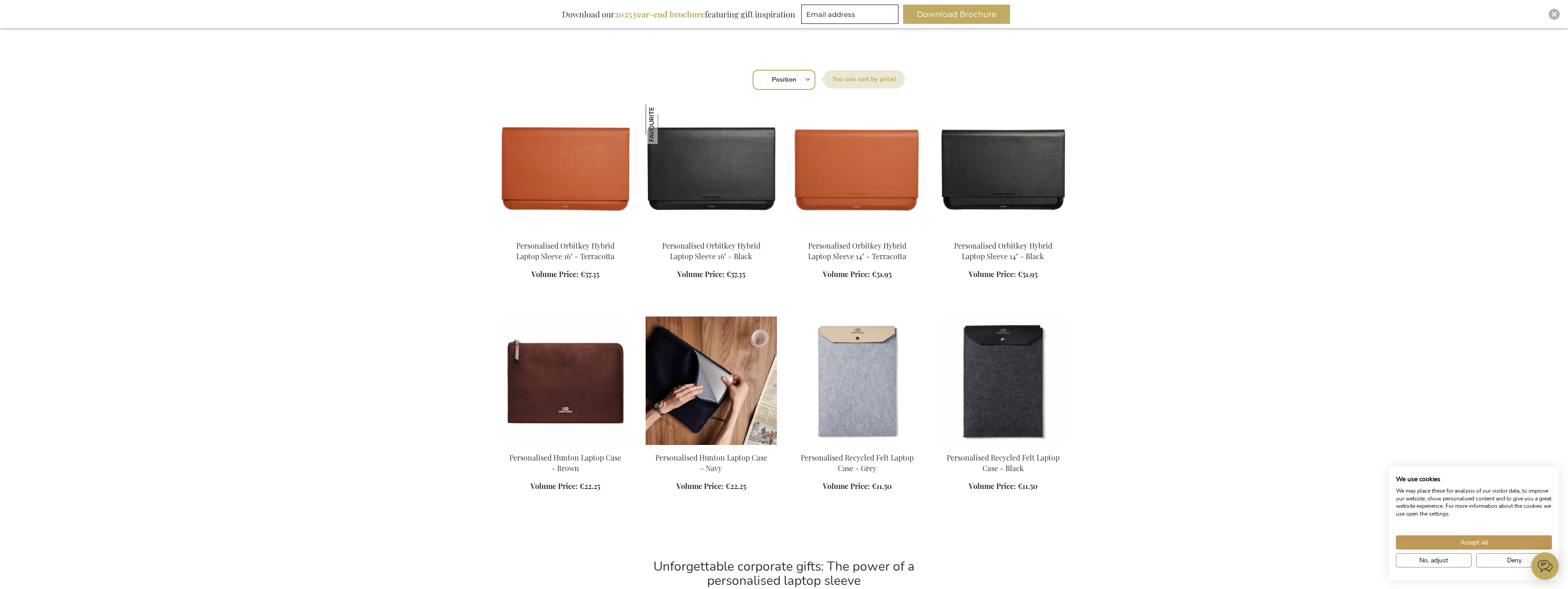
click at [679, 385] on img at bounding box center [712, 380] width 131 height 128
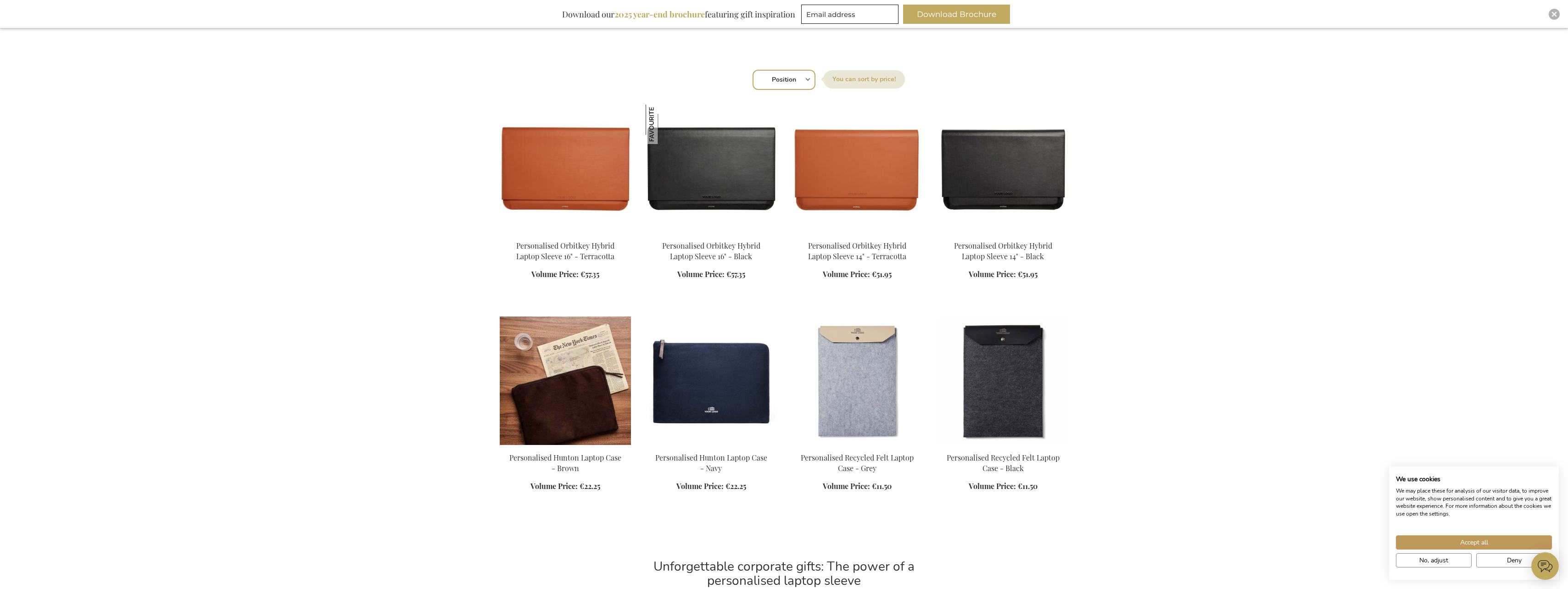
click at [556, 398] on img at bounding box center [565, 380] width 131 height 128
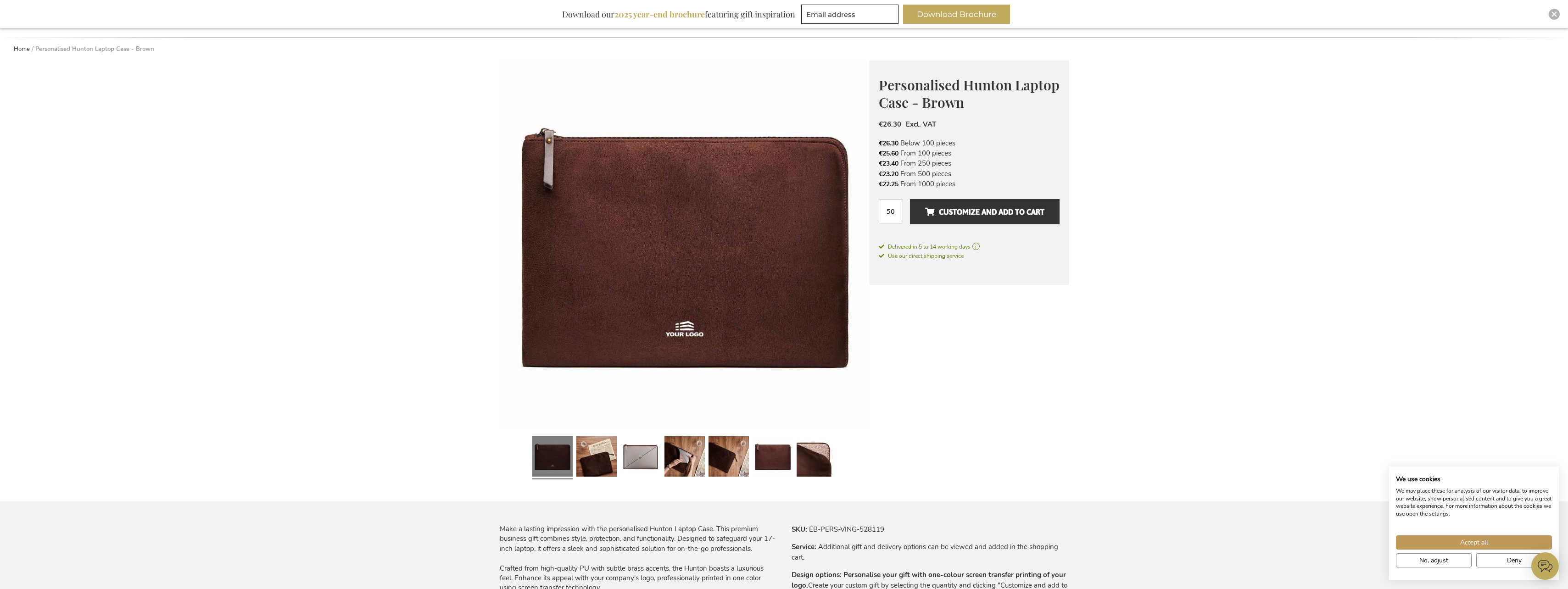
scroll to position [92, 0]
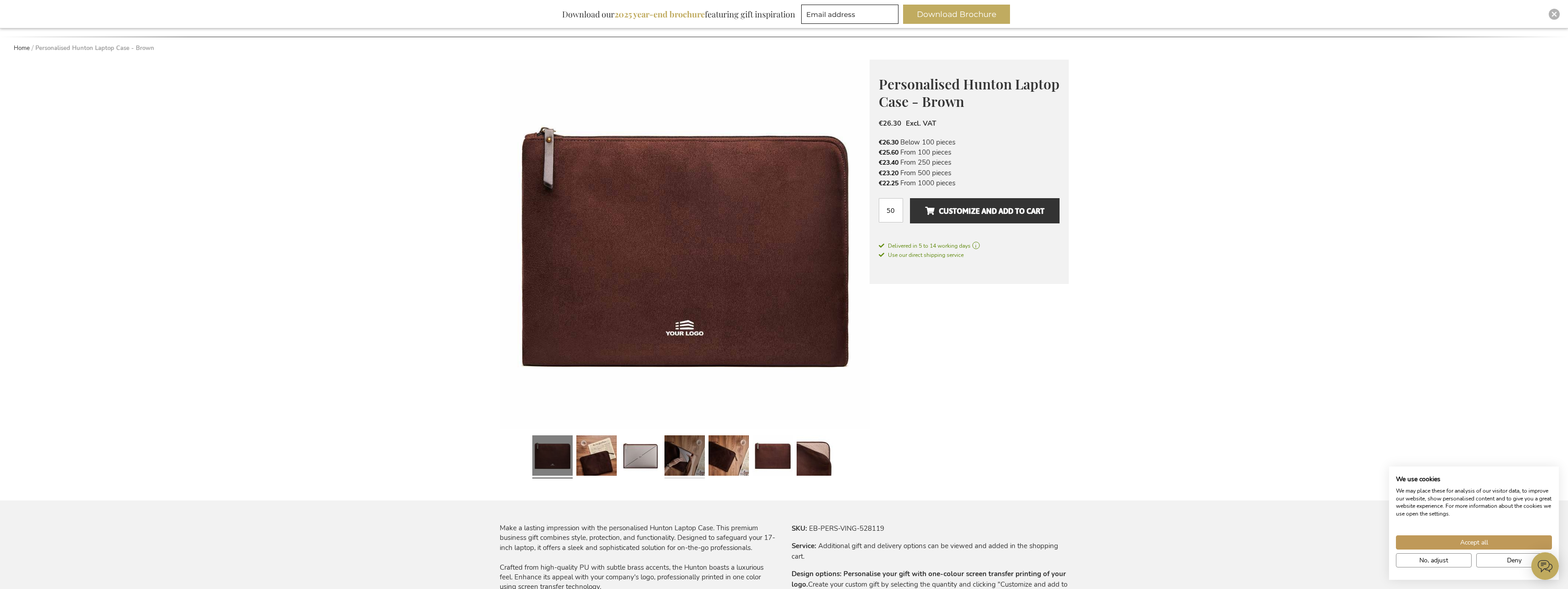
click at [684, 474] on link at bounding box center [685, 456] width 40 height 51
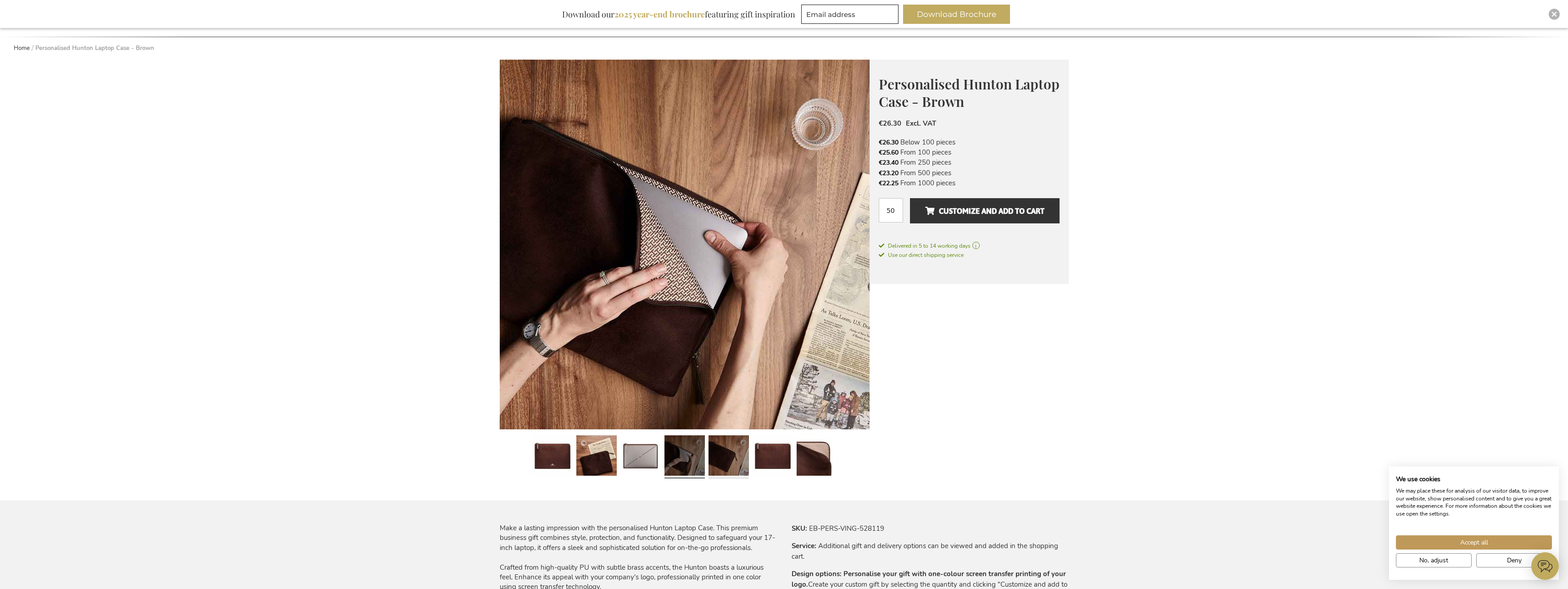
click at [709, 472] on link at bounding box center [729, 456] width 40 height 51
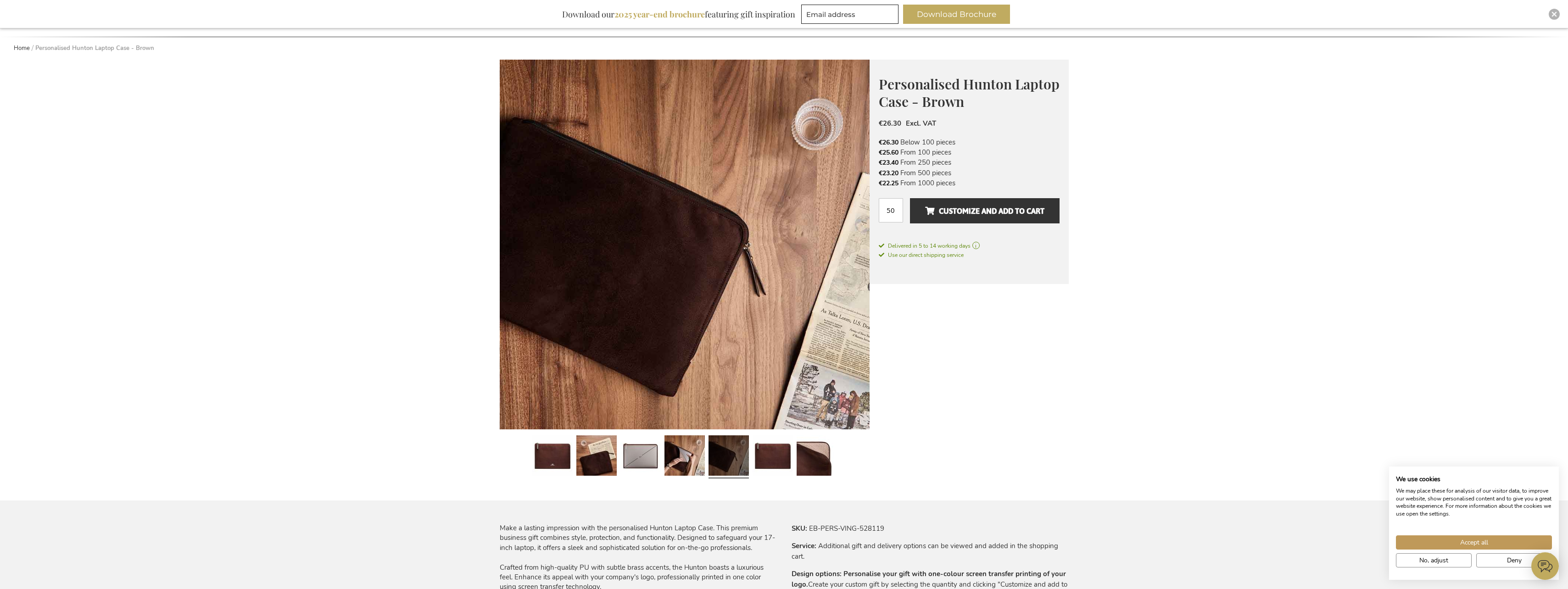
drag, startPoint x: 743, startPoint y: 469, endPoint x: 747, endPoint y: 469, distance: 4.0
click at [741, 469] on link at bounding box center [729, 456] width 40 height 51
click at [763, 467] on link at bounding box center [772, 456] width 40 height 51
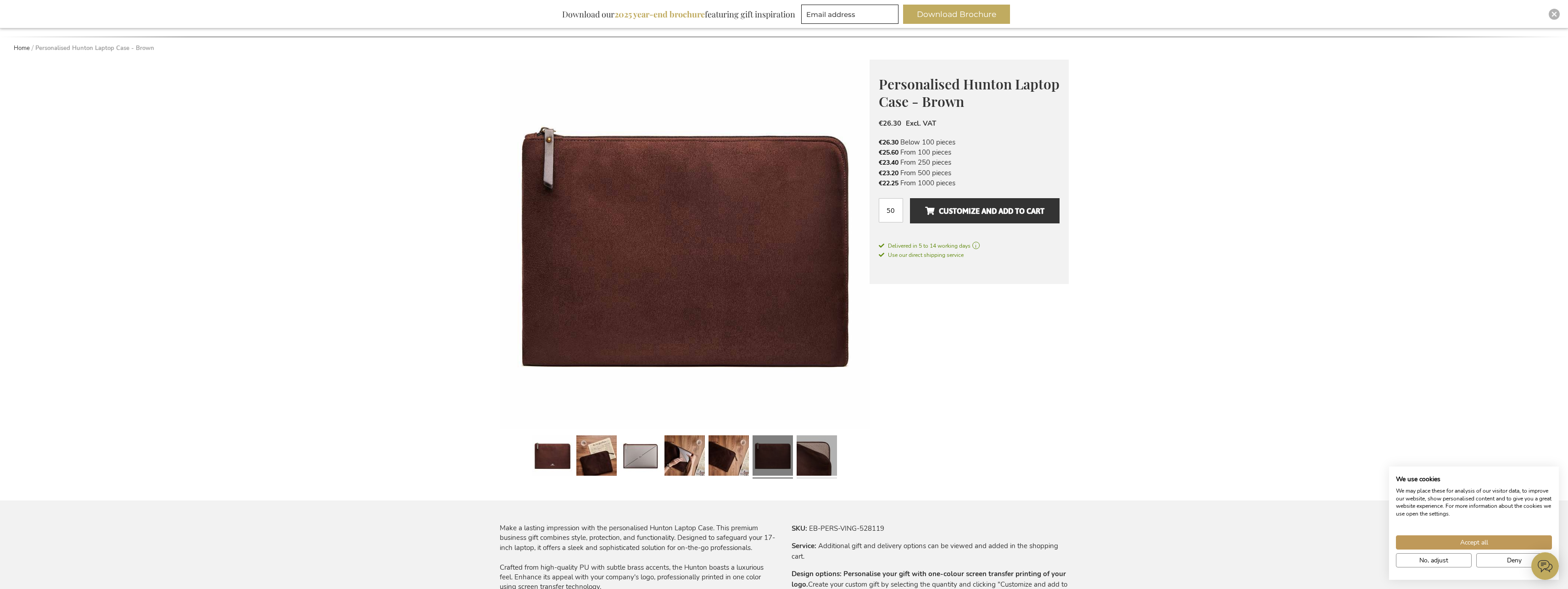
click at [801, 465] on link at bounding box center [817, 456] width 40 height 51
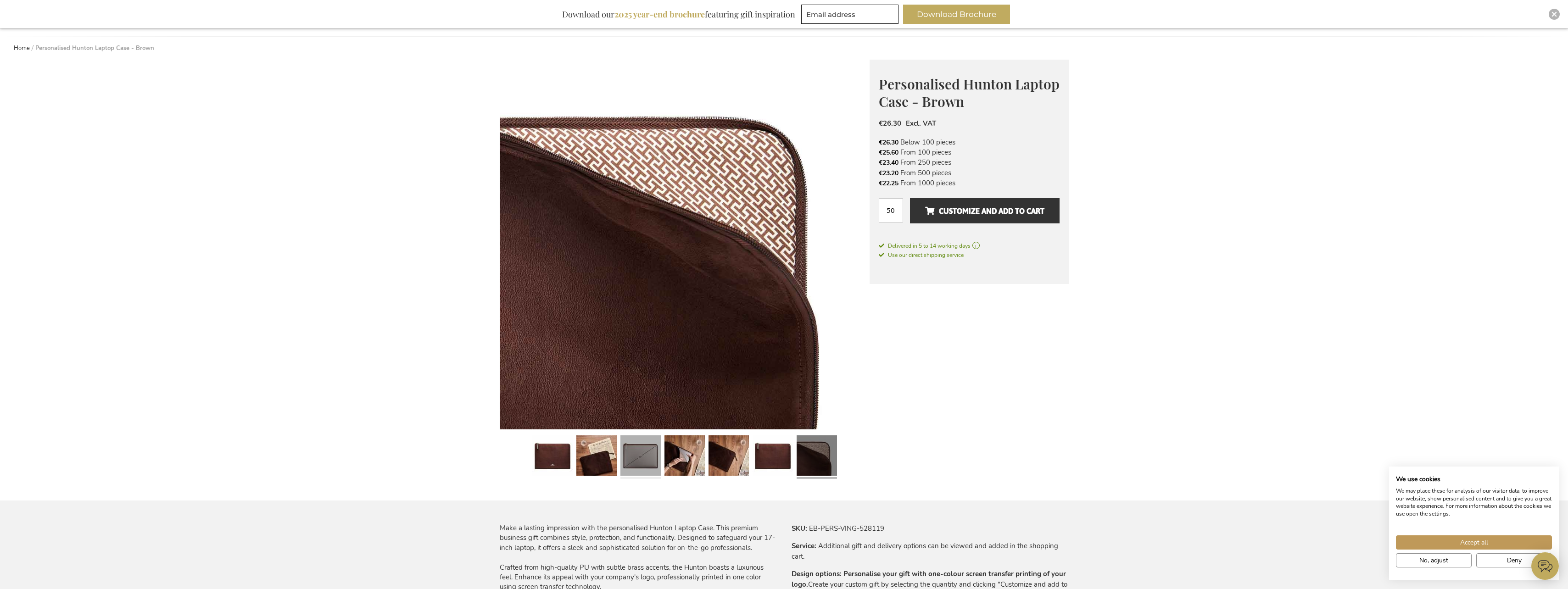
click at [639, 463] on link at bounding box center [640, 456] width 40 height 51
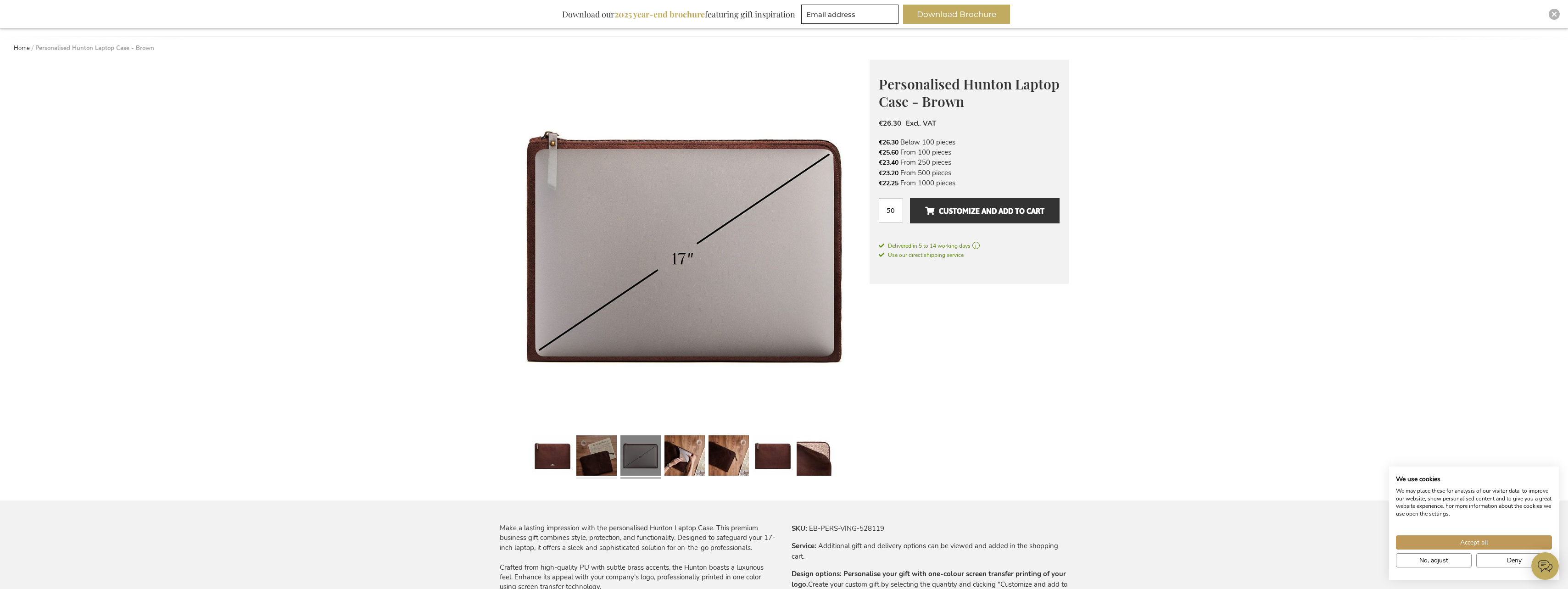
click at [610, 465] on link at bounding box center [597, 456] width 40 height 51
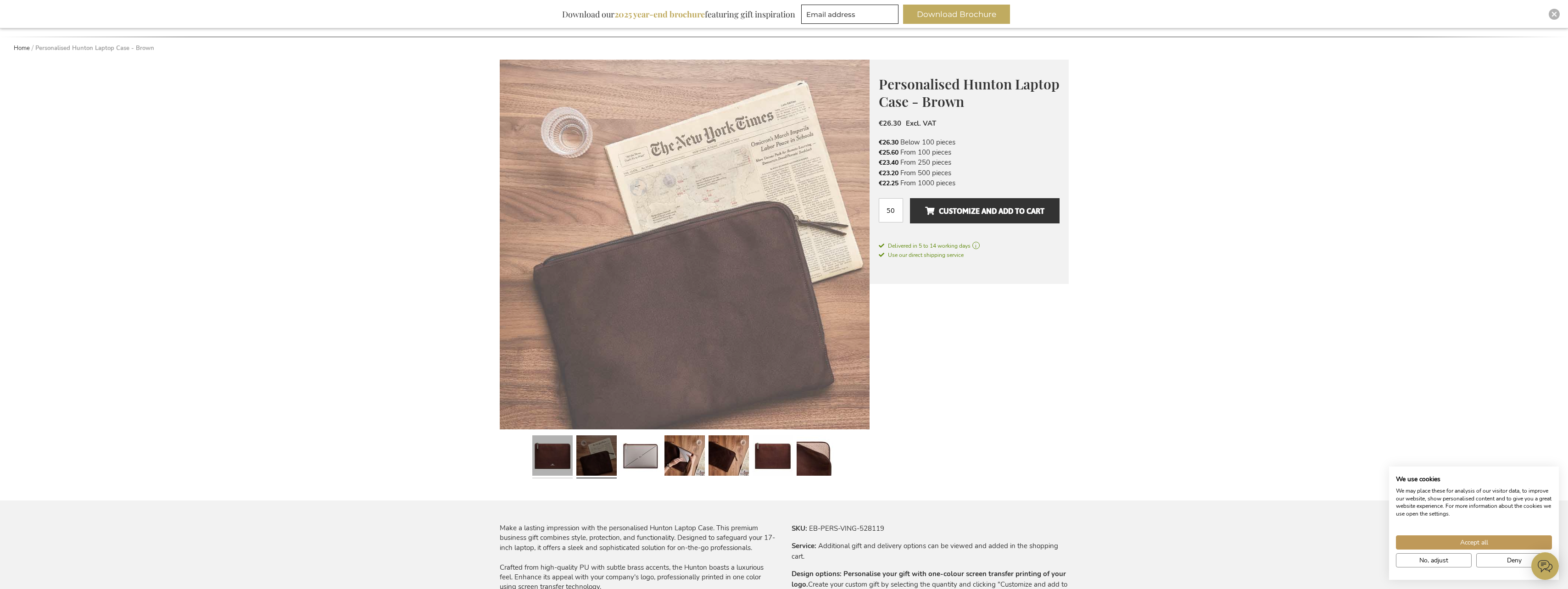
click at [559, 459] on link at bounding box center [552, 456] width 40 height 51
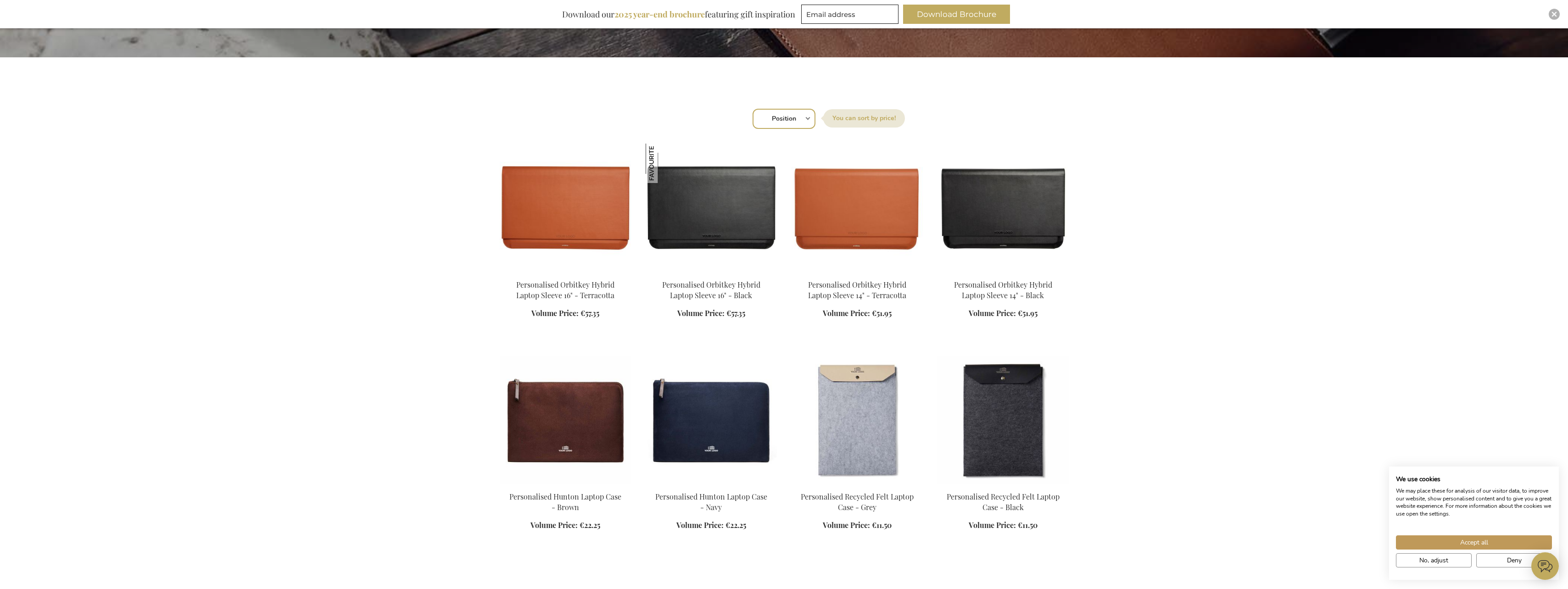
scroll to position [177, 0]
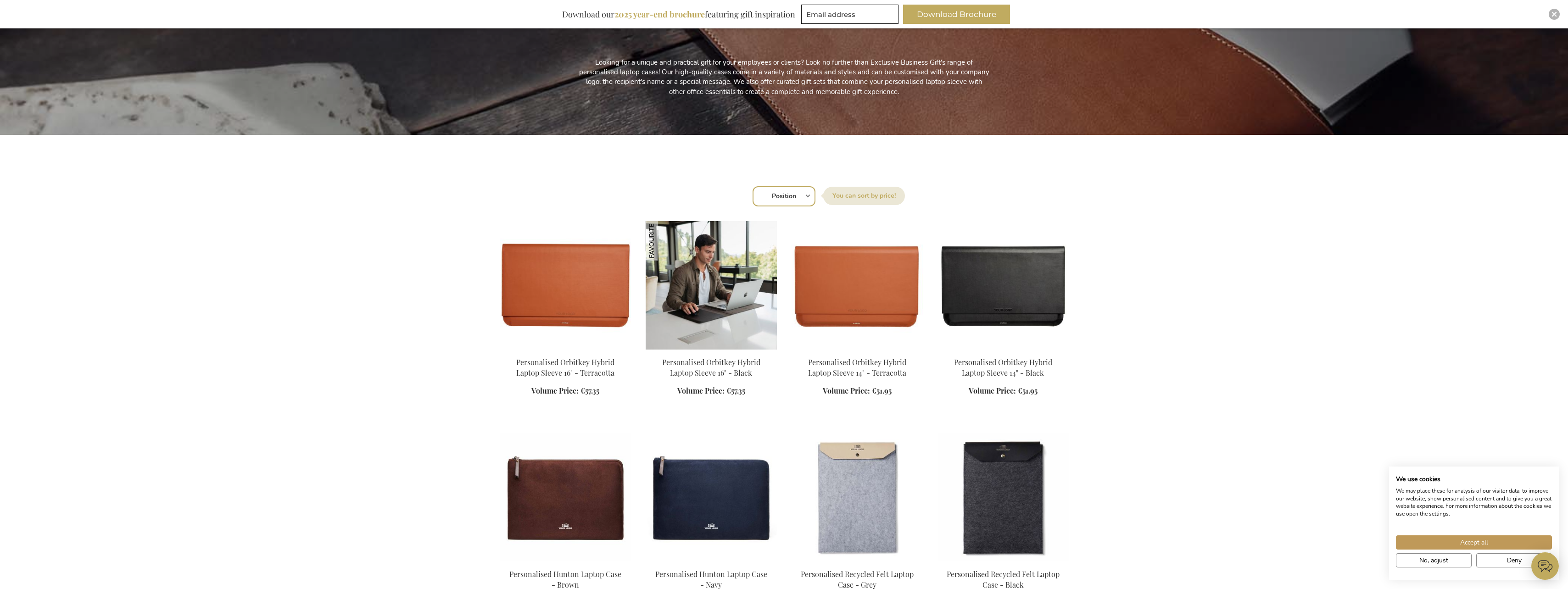
click at [705, 285] on img at bounding box center [712, 285] width 131 height 128
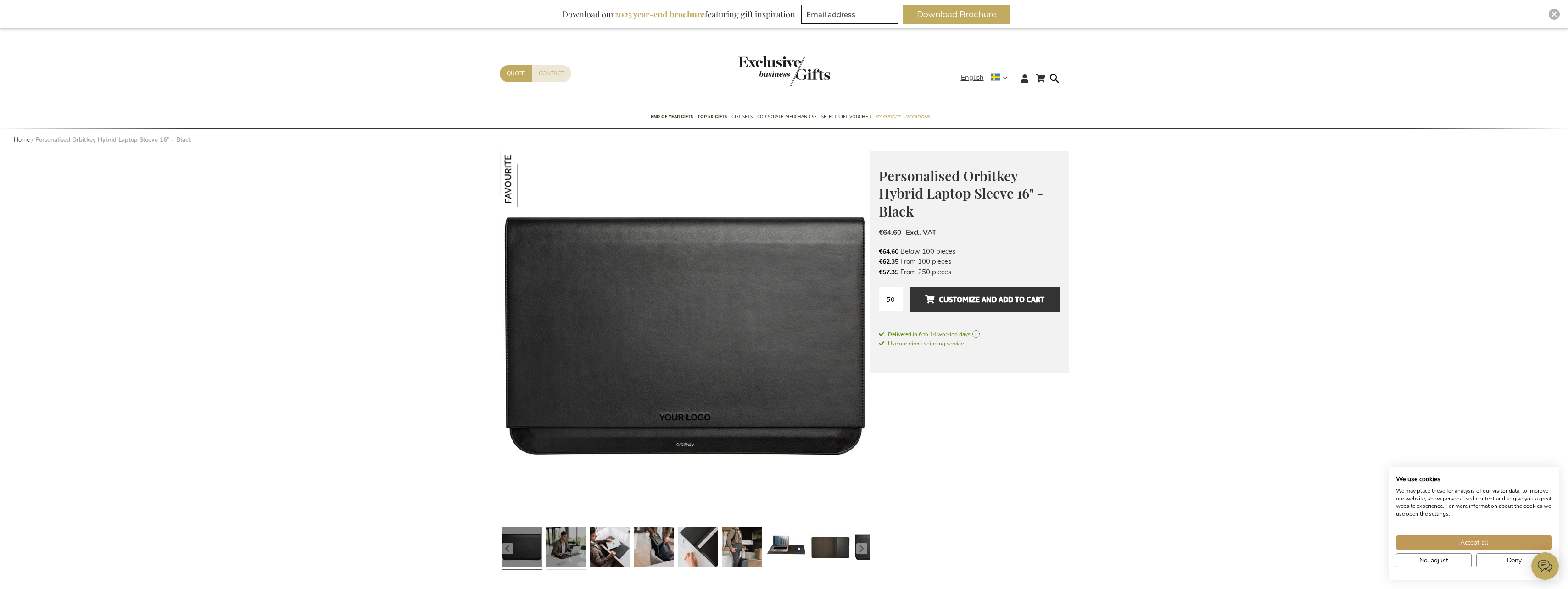
click at [575, 535] on link at bounding box center [565, 548] width 40 height 51
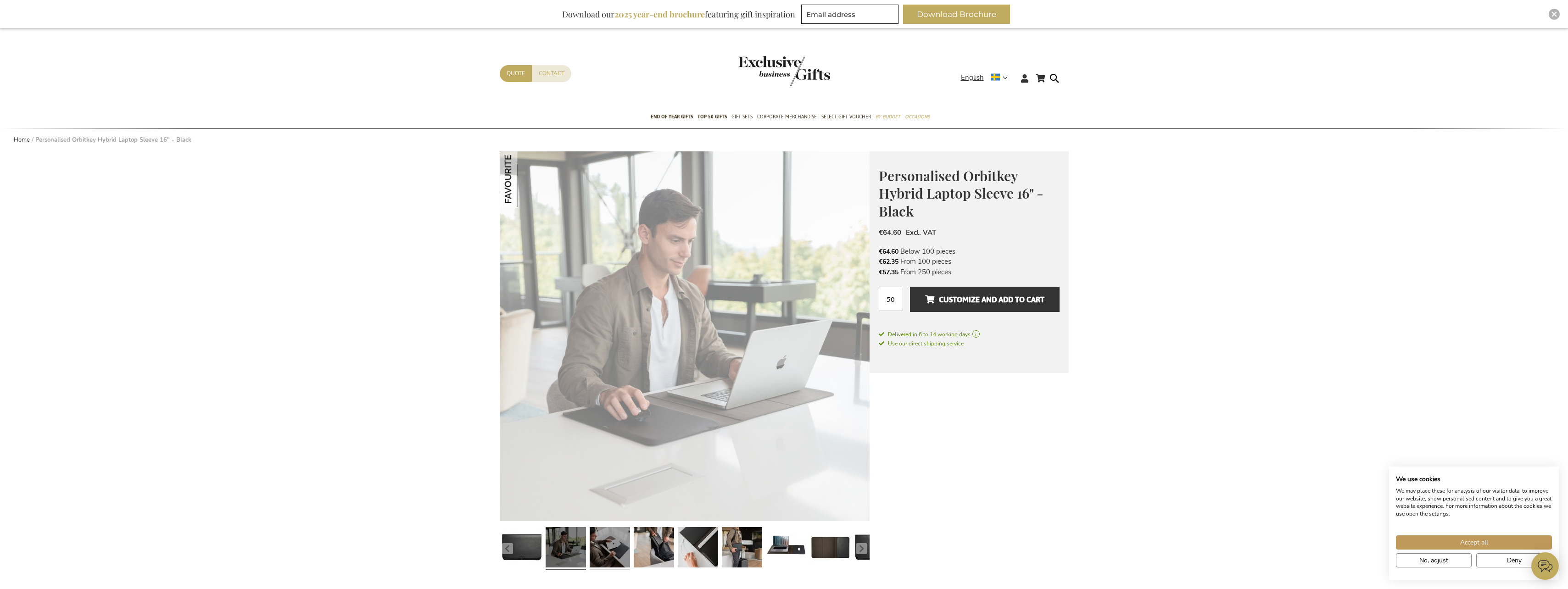
click at [601, 547] on link at bounding box center [610, 548] width 40 height 51
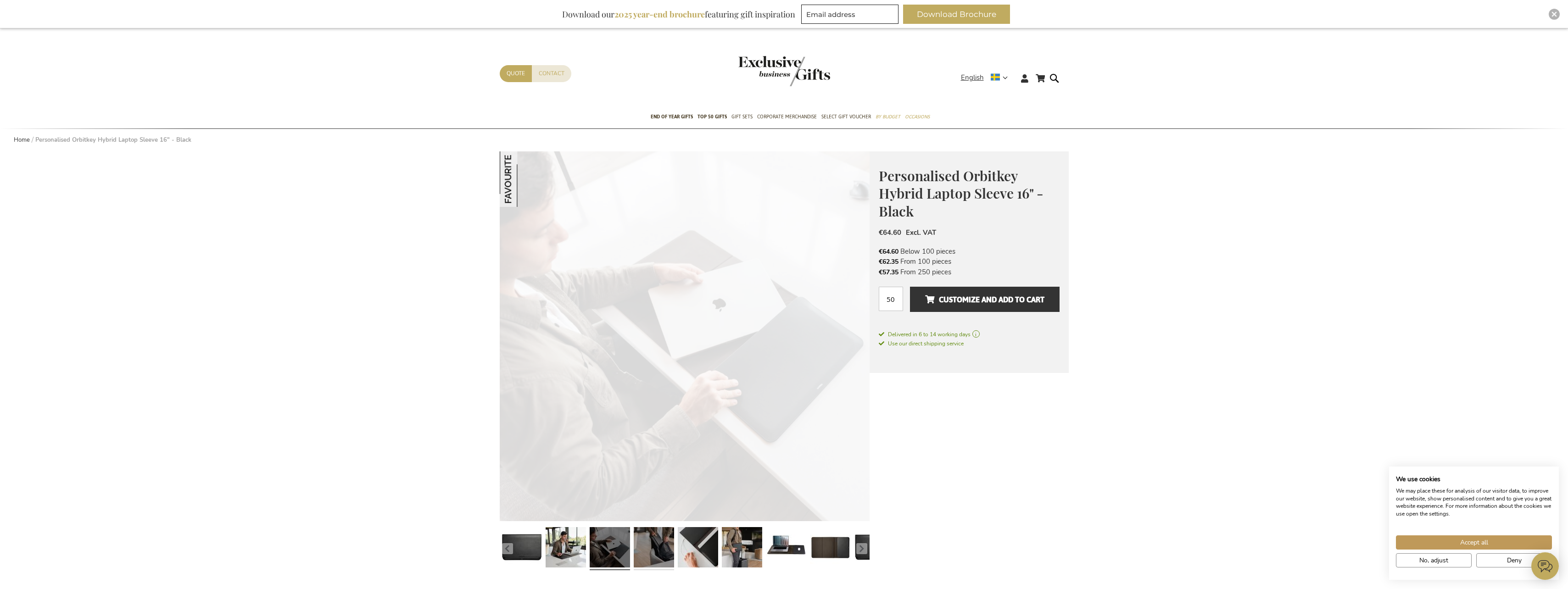
click at [640, 558] on link at bounding box center [654, 548] width 40 height 51
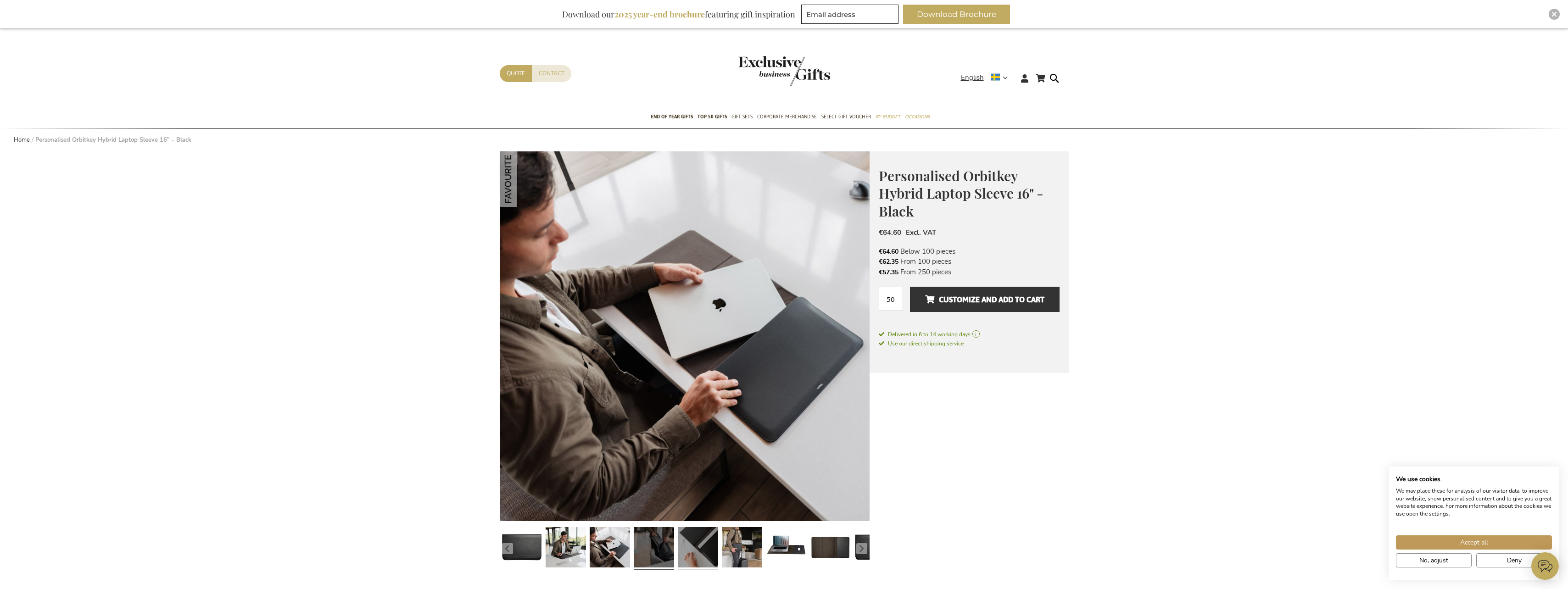
click at [693, 556] on link at bounding box center [698, 548] width 40 height 51
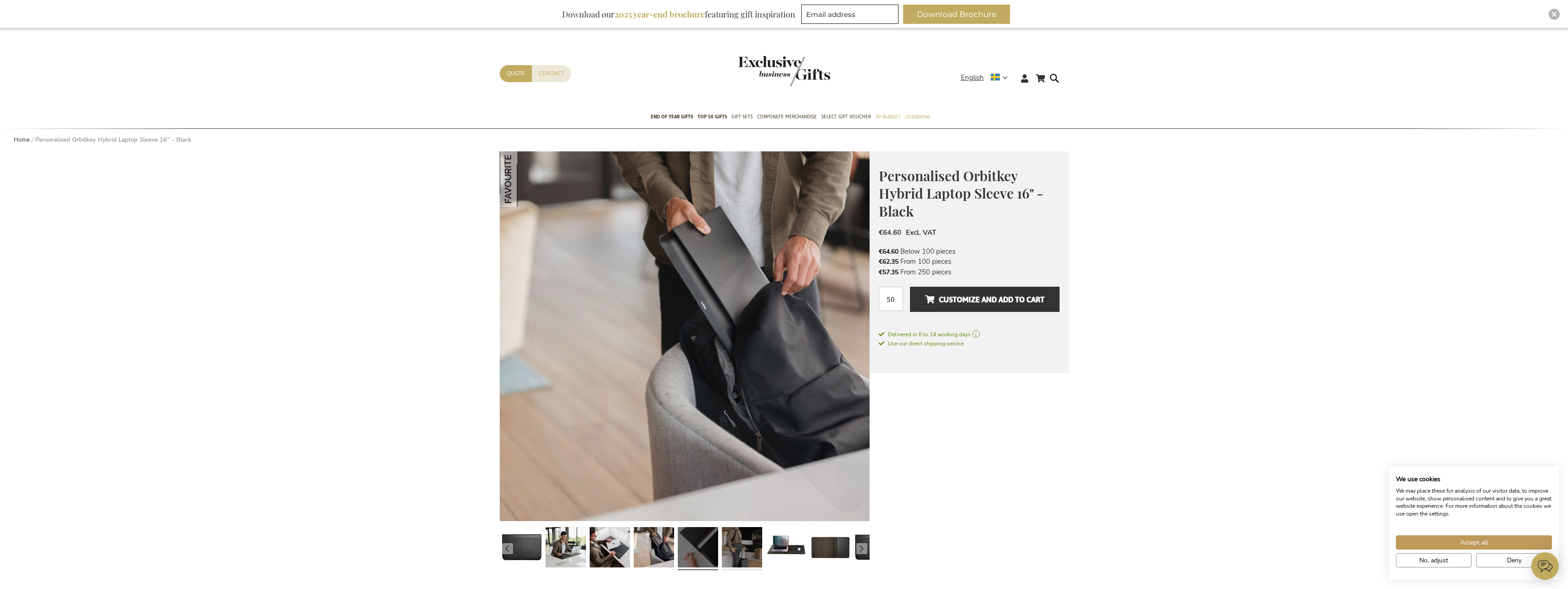
click at [754, 557] on link at bounding box center [742, 548] width 40 height 51
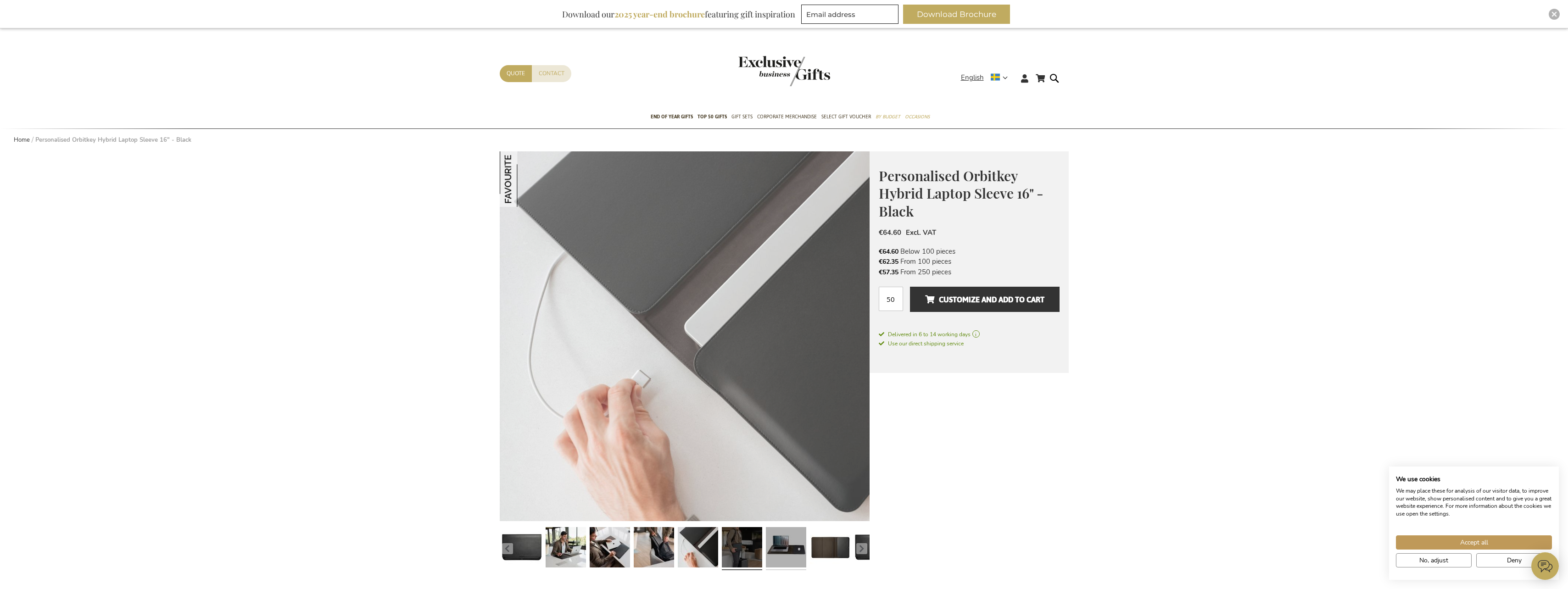
click at [785, 559] on link at bounding box center [786, 548] width 40 height 51
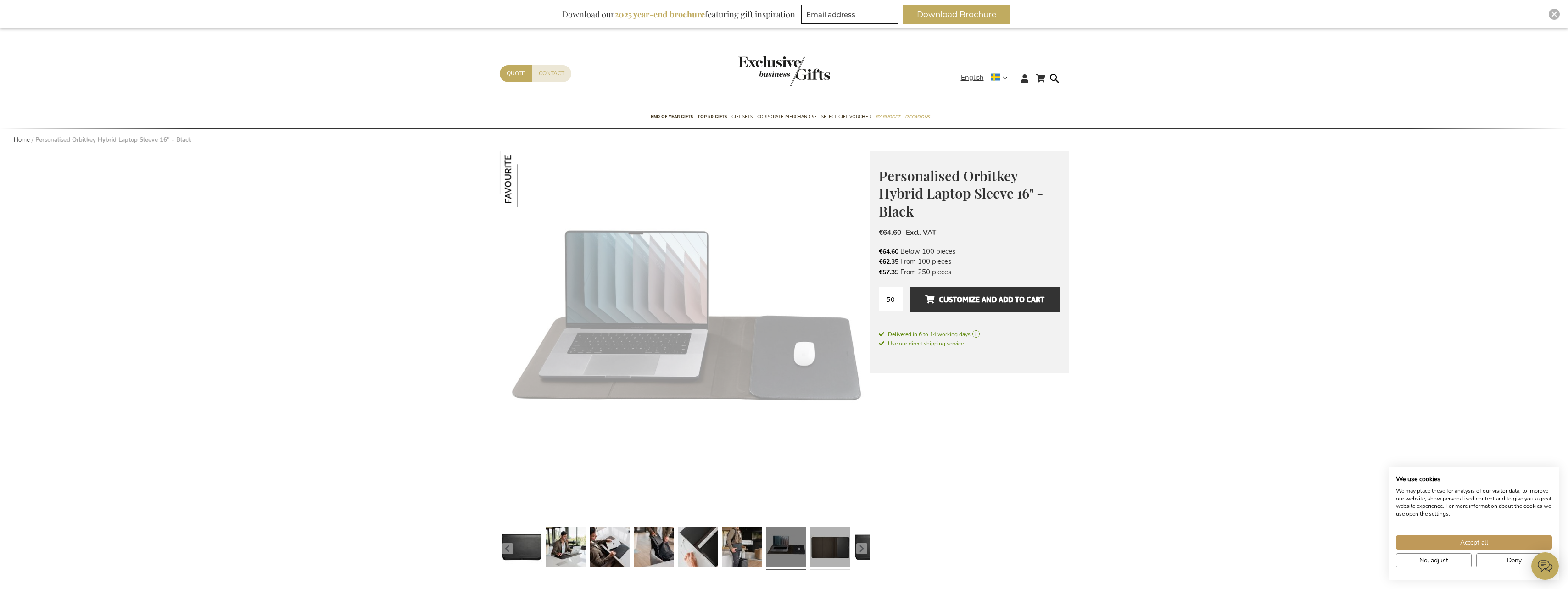
click at [830, 556] on link at bounding box center [830, 548] width 40 height 51
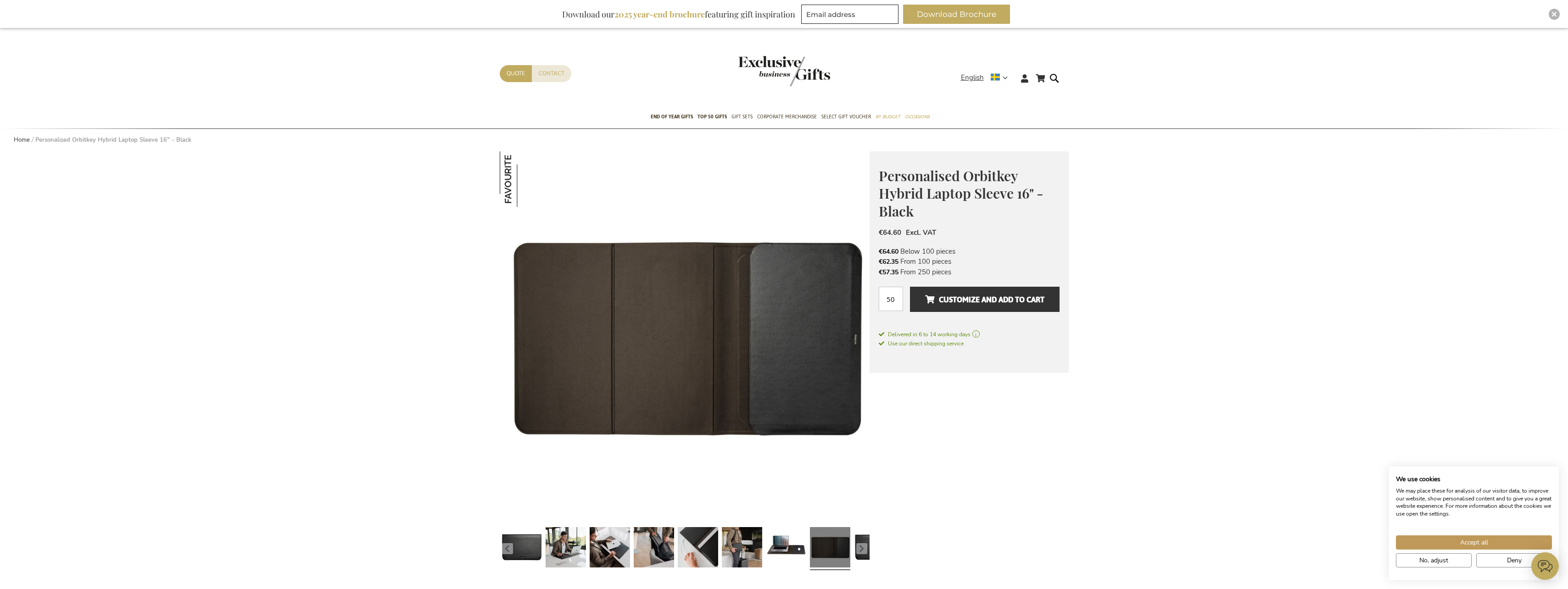
click at [861, 550] on button "button" at bounding box center [862, 549] width 11 height 11
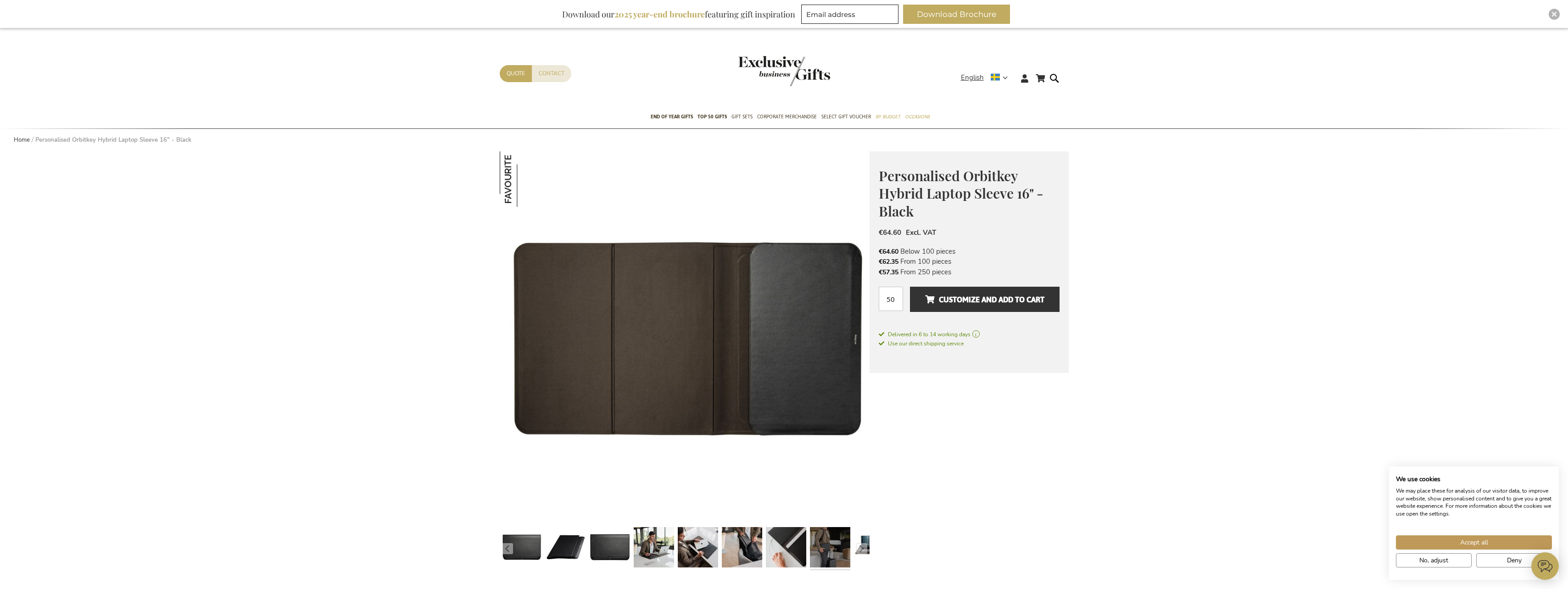
click at [822, 551] on link at bounding box center [830, 548] width 40 height 51
